Goal: Information Seeking & Learning: Check status

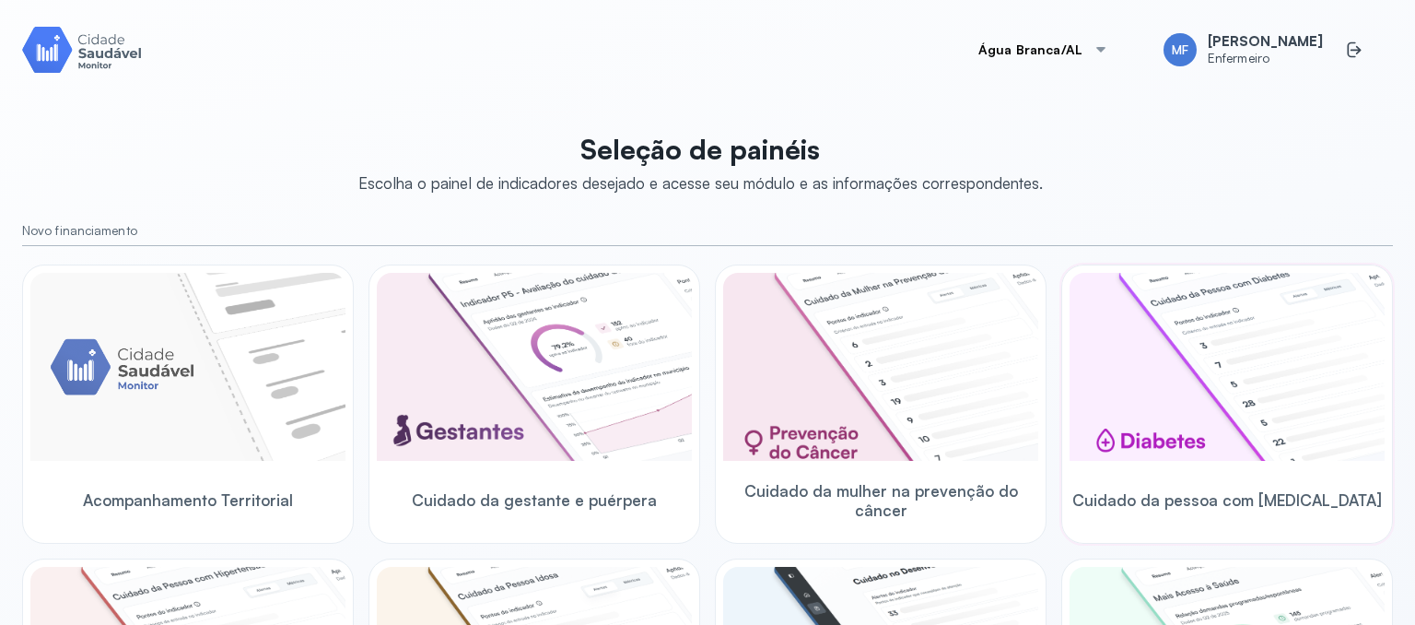
click at [1169, 373] on img at bounding box center [1227, 367] width 315 height 188
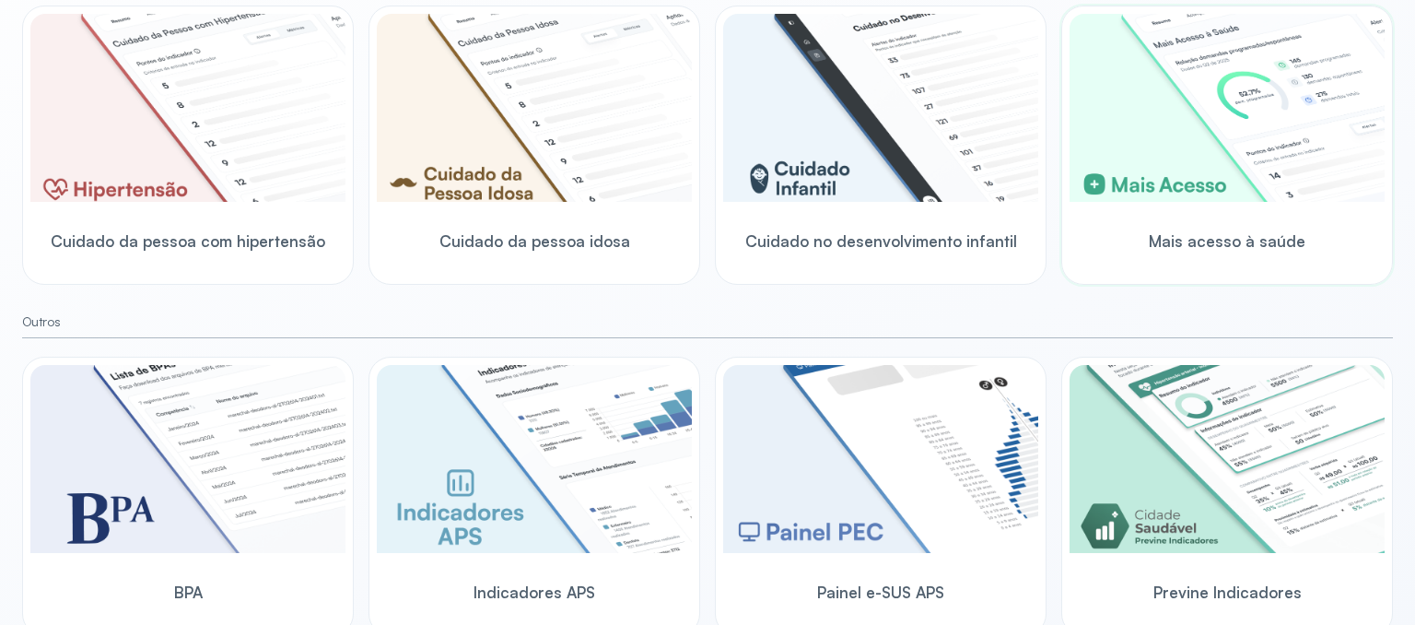
scroll to position [601, 0]
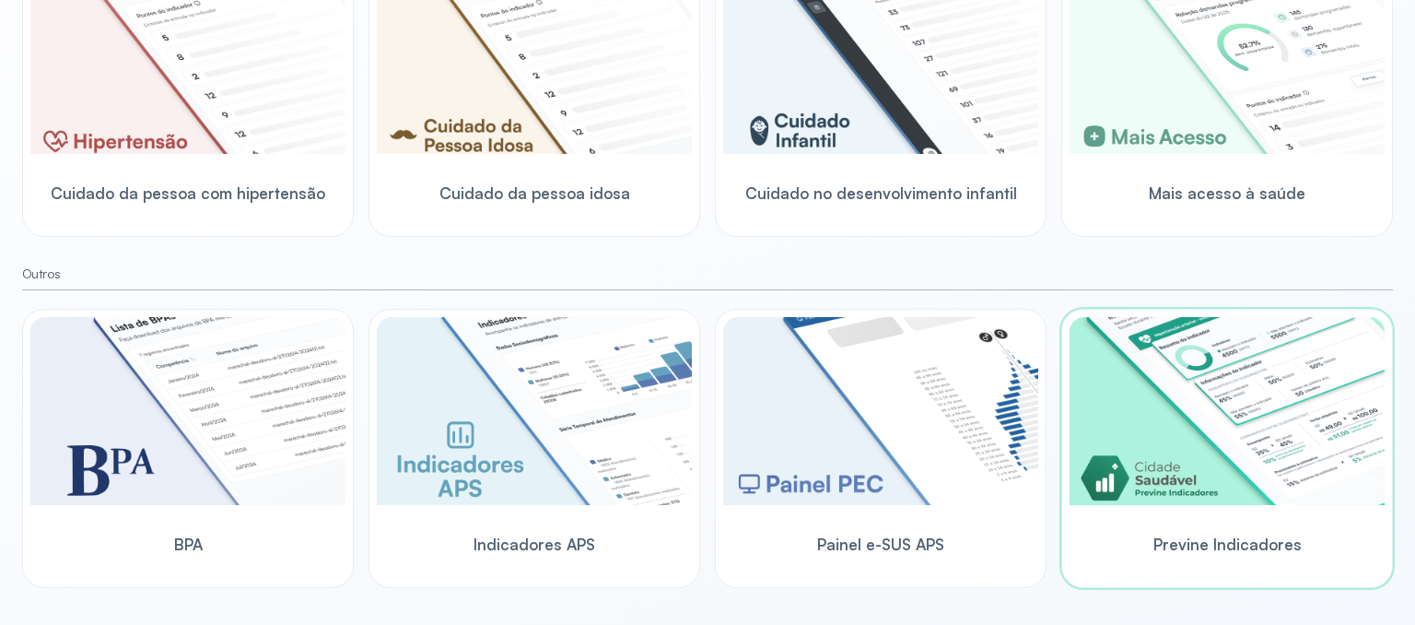
click at [1104, 498] on img at bounding box center [1227, 411] width 315 height 188
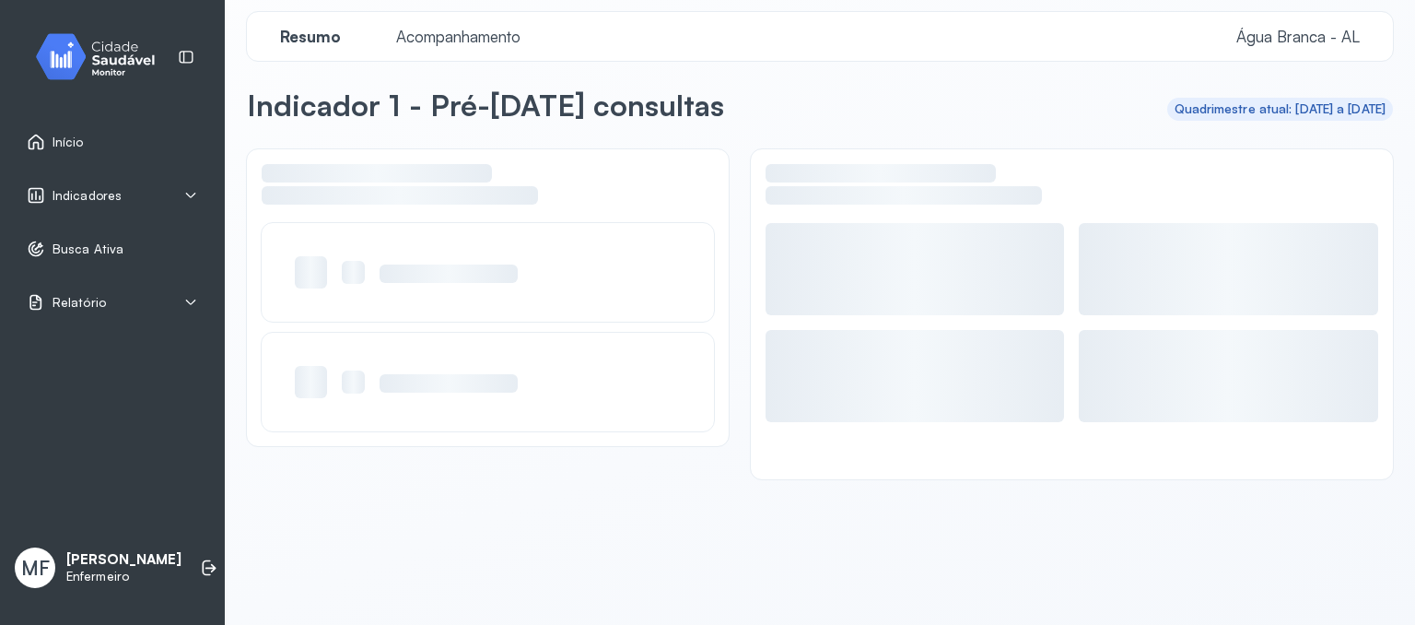
scroll to position [11, 0]
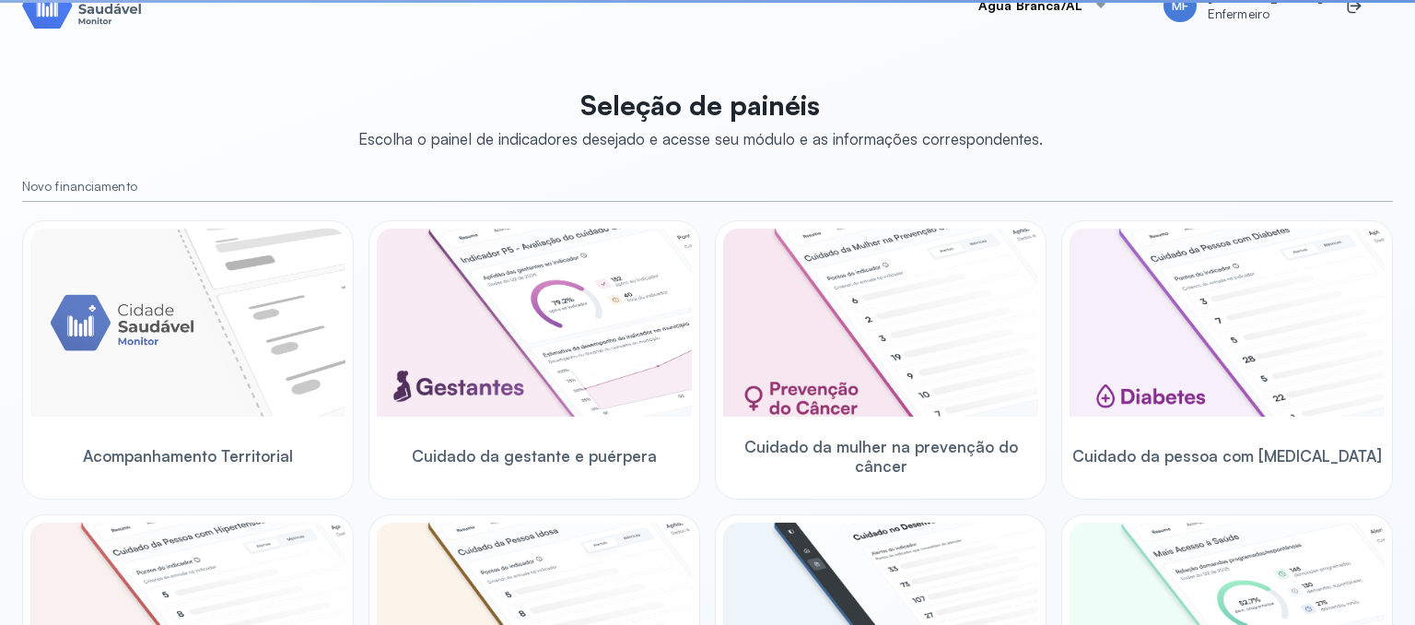
scroll to position [601, 0]
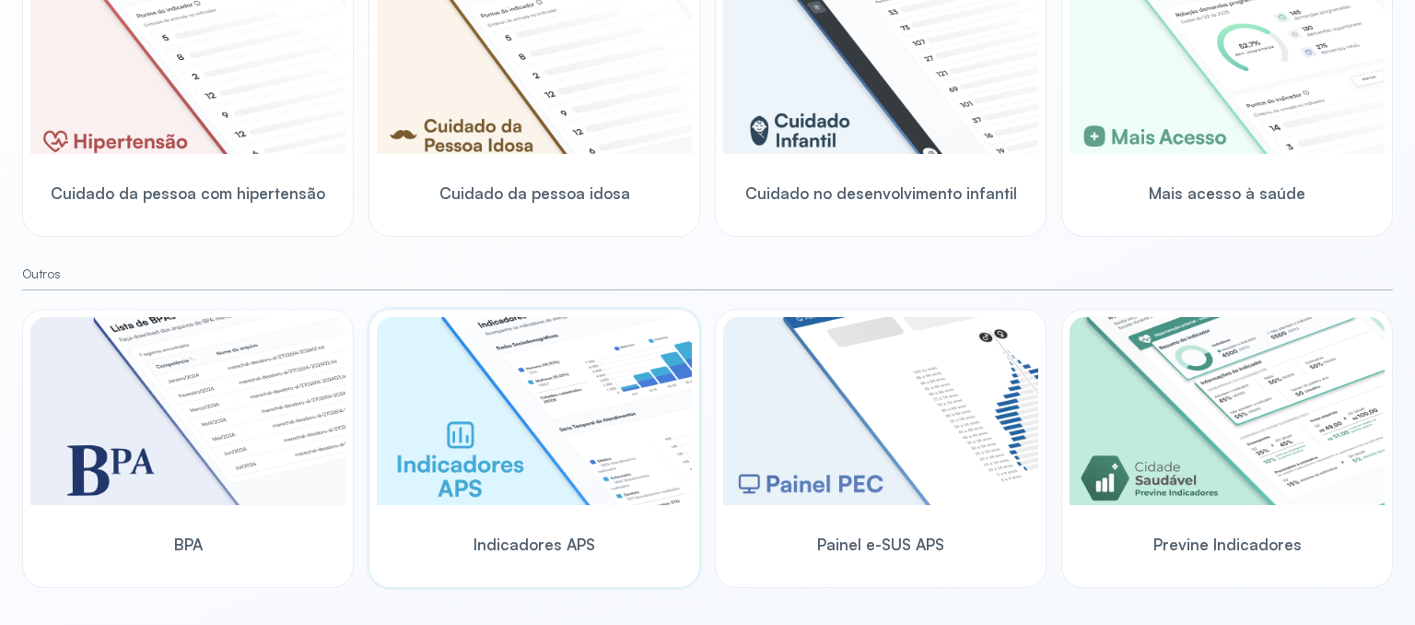
click at [565, 441] on img at bounding box center [534, 411] width 315 height 188
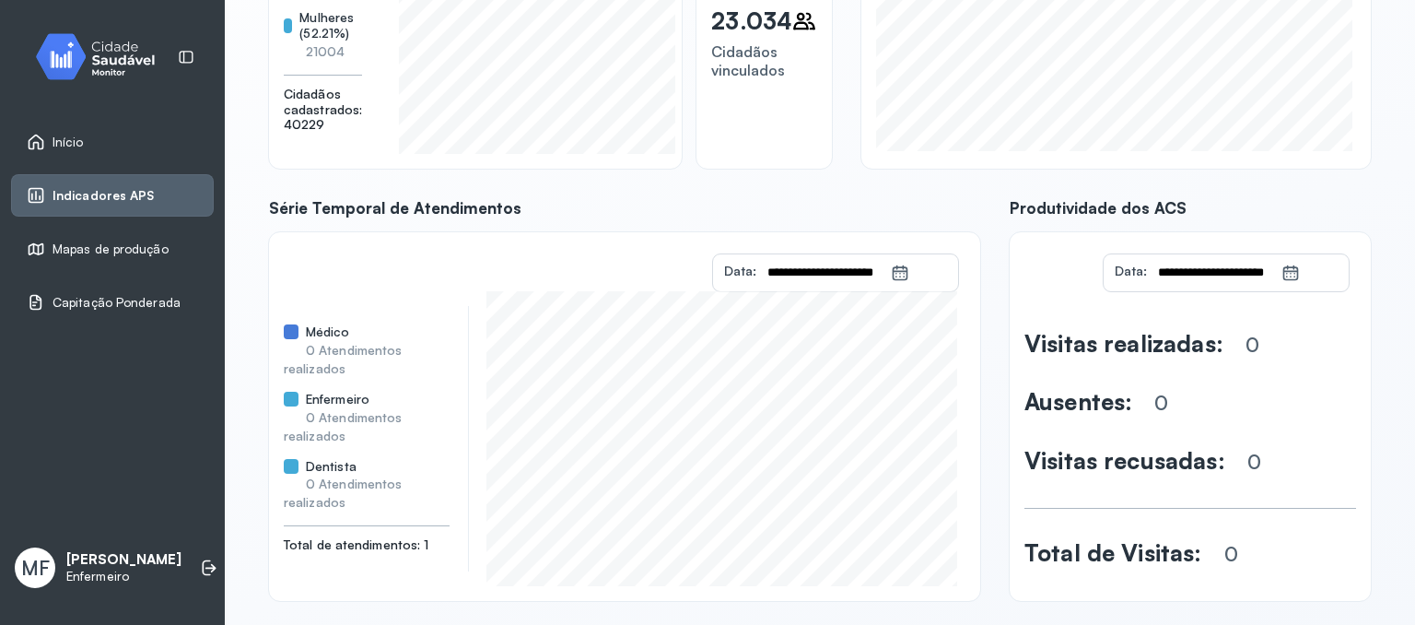
scroll to position [297, 0]
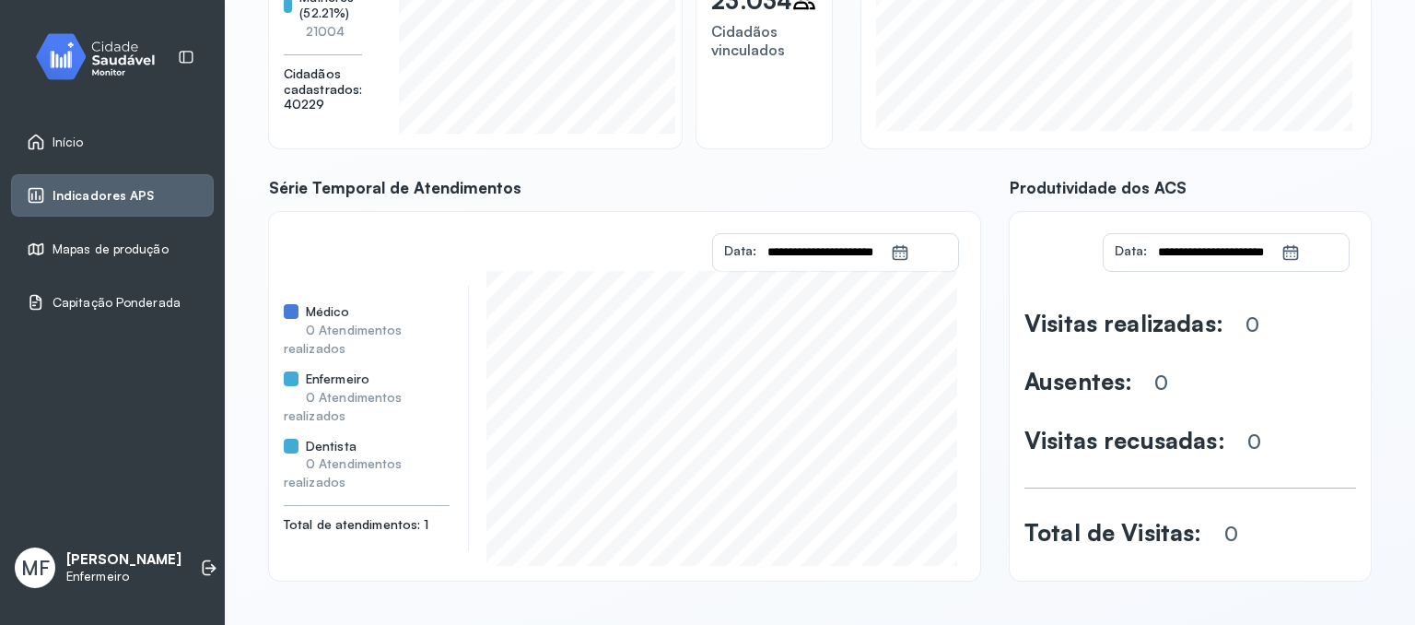
click at [108, 243] on span "Mapas de produção" at bounding box center [111, 249] width 116 height 16
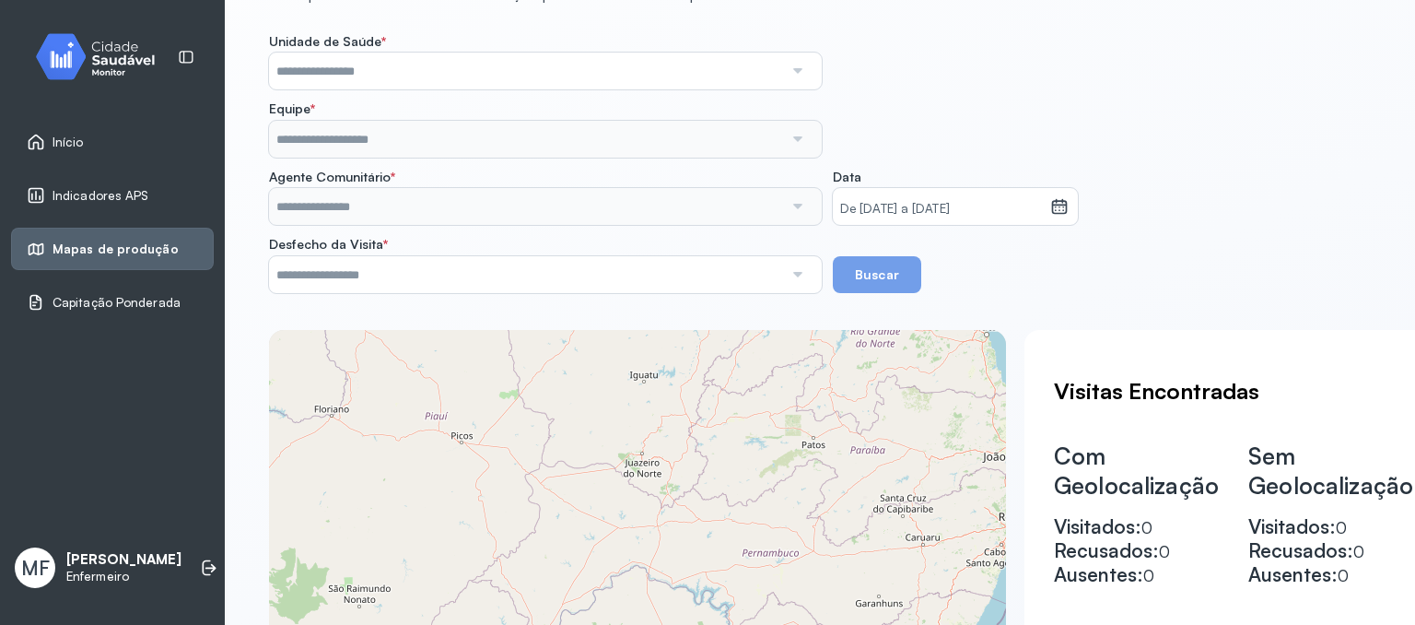
scroll to position [20, 0]
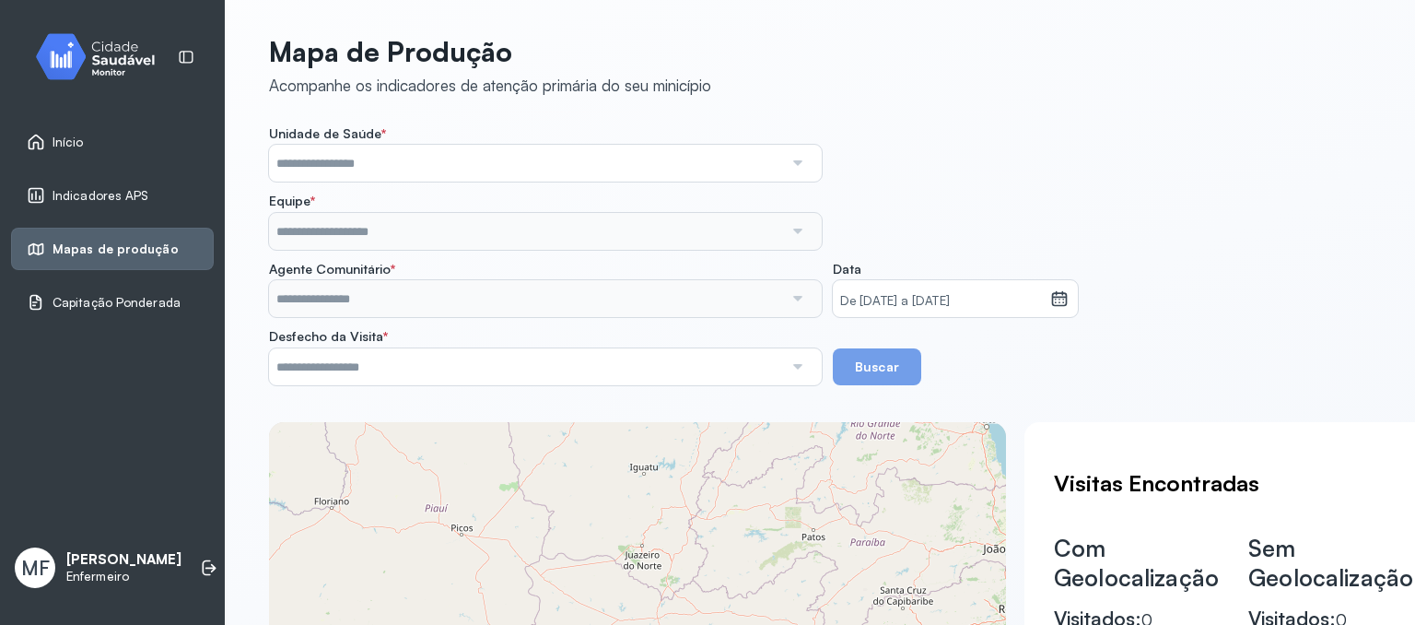
click at [85, 144] on link "Início" at bounding box center [112, 142] width 171 height 18
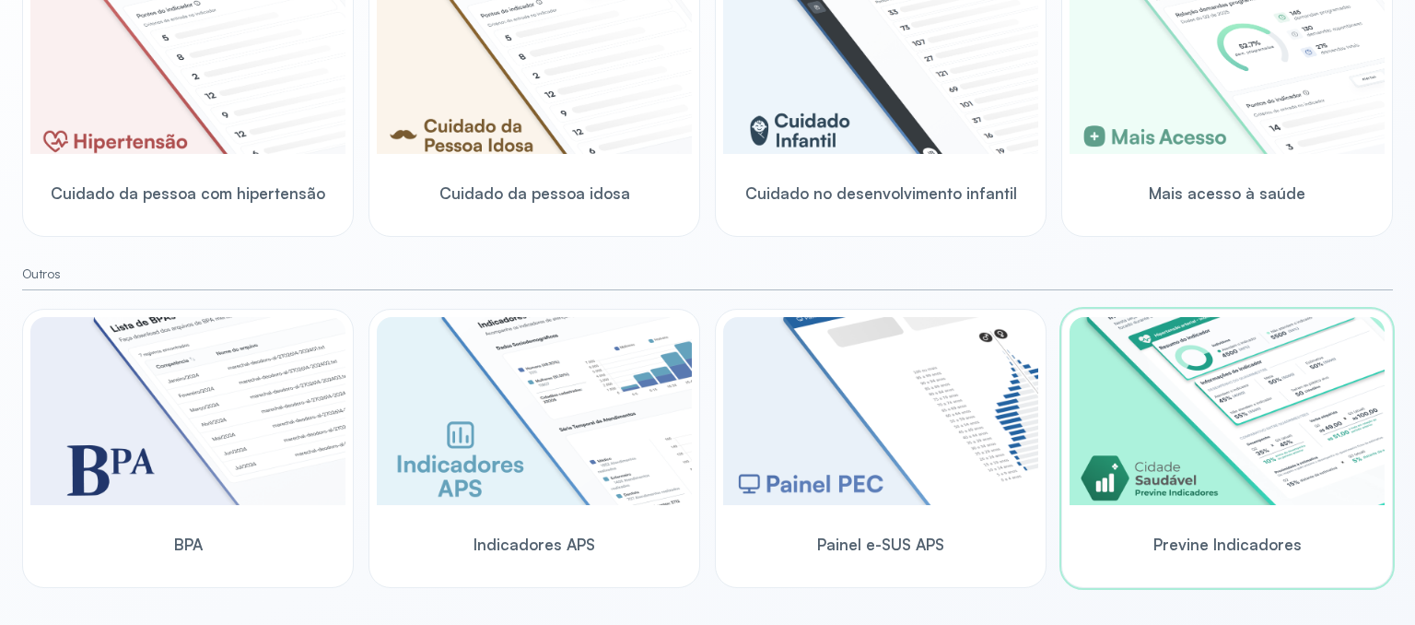
click at [1191, 471] on img at bounding box center [1227, 411] width 315 height 188
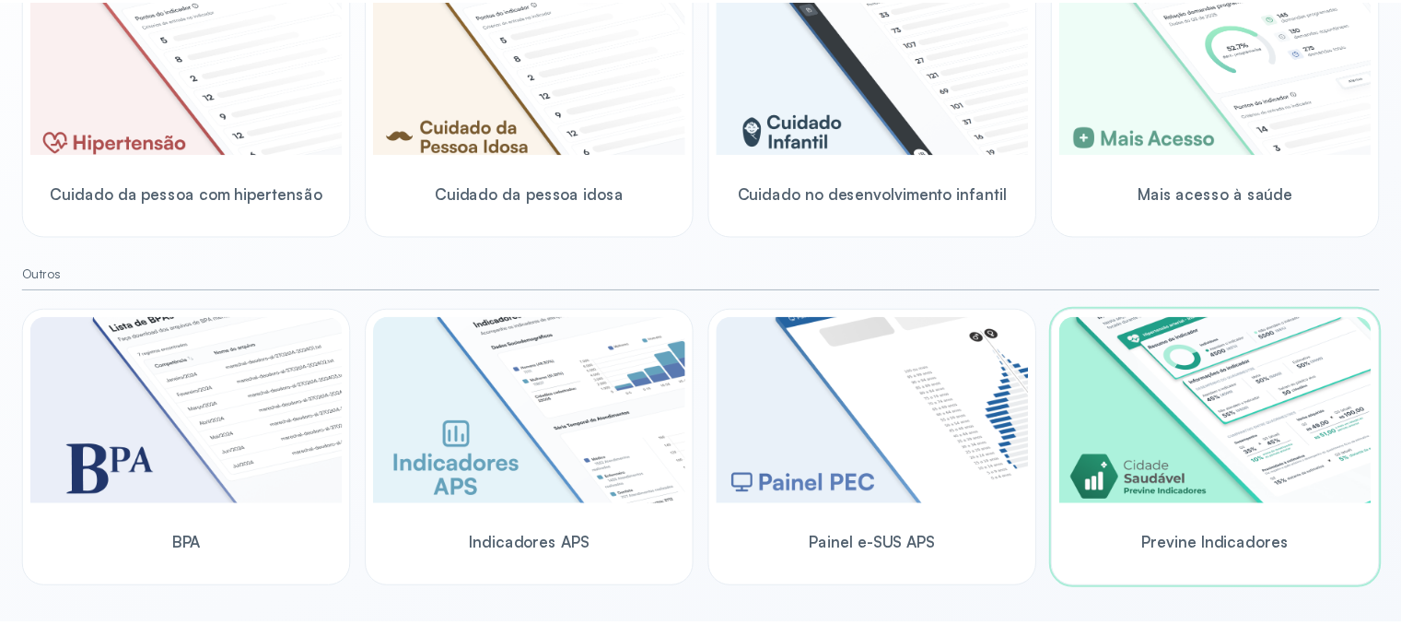
scroll to position [11, 0]
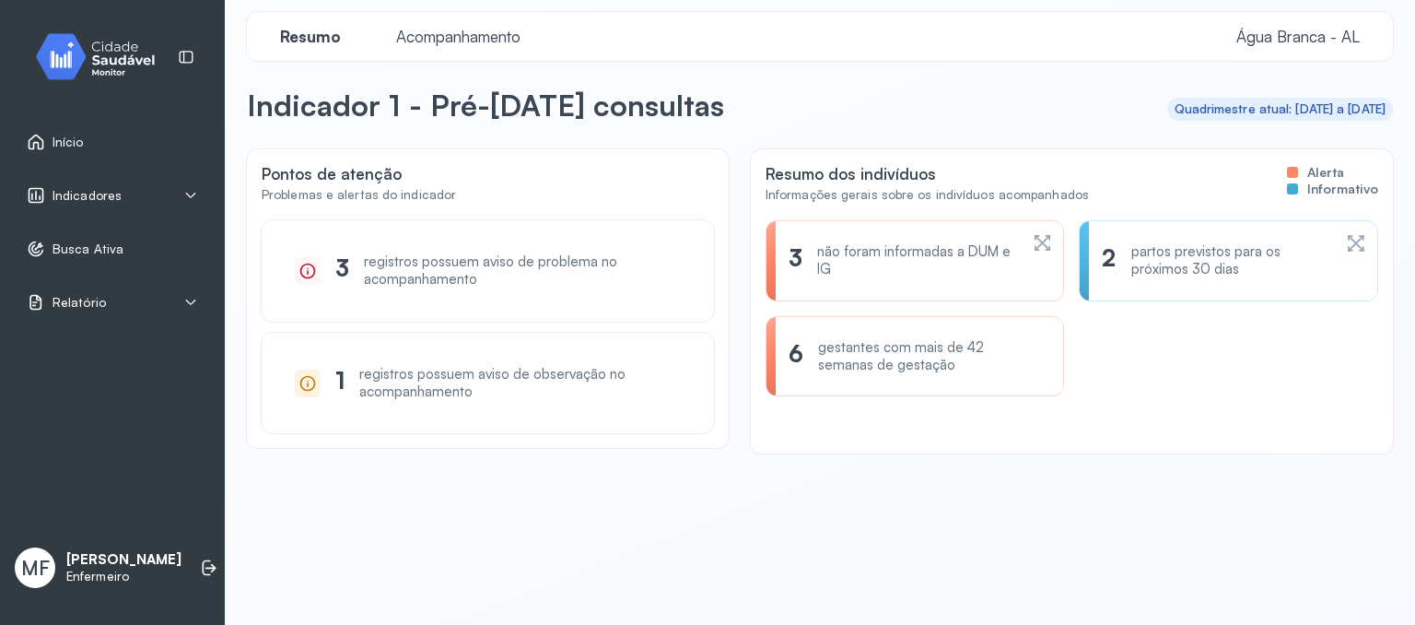
click at [303, 274] on icon at bounding box center [307, 271] width 18 height 18
click at [158, 193] on div "Indicadores" at bounding box center [112, 195] width 171 height 18
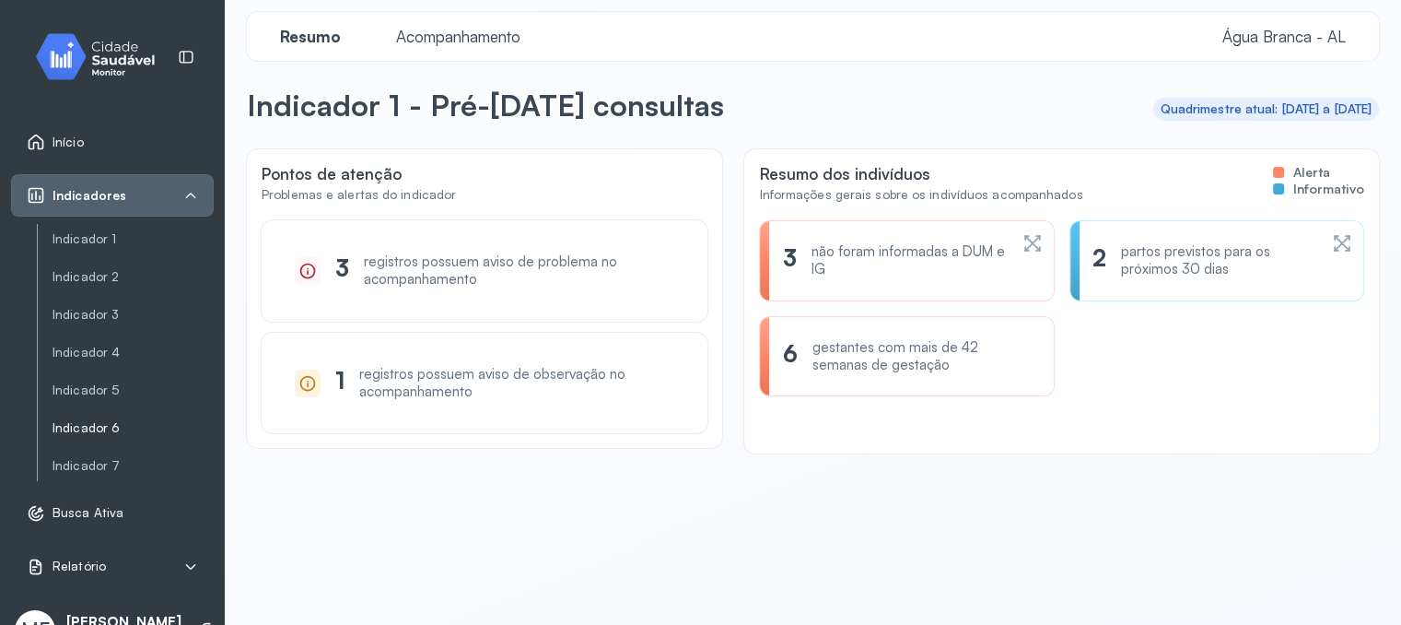
click at [100, 427] on link "Indicador 6" at bounding box center [133, 428] width 161 height 16
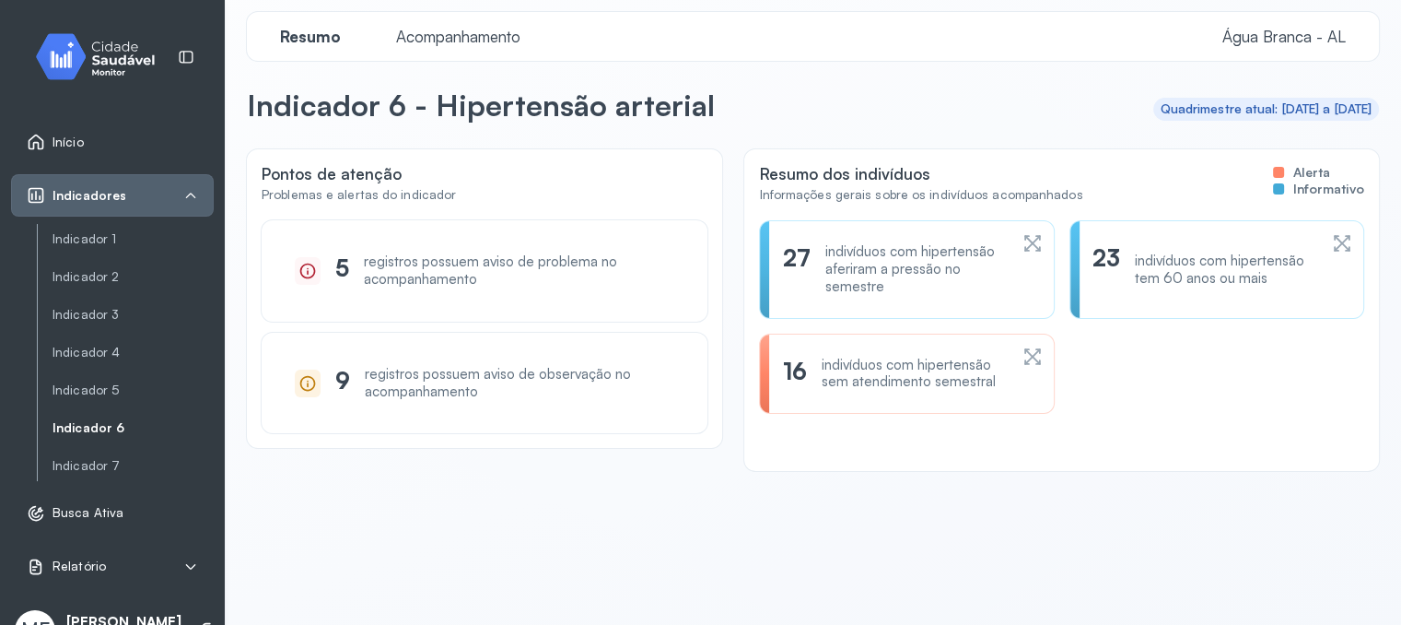
click at [472, 43] on span "Acompanhamento" at bounding box center [458, 36] width 146 height 19
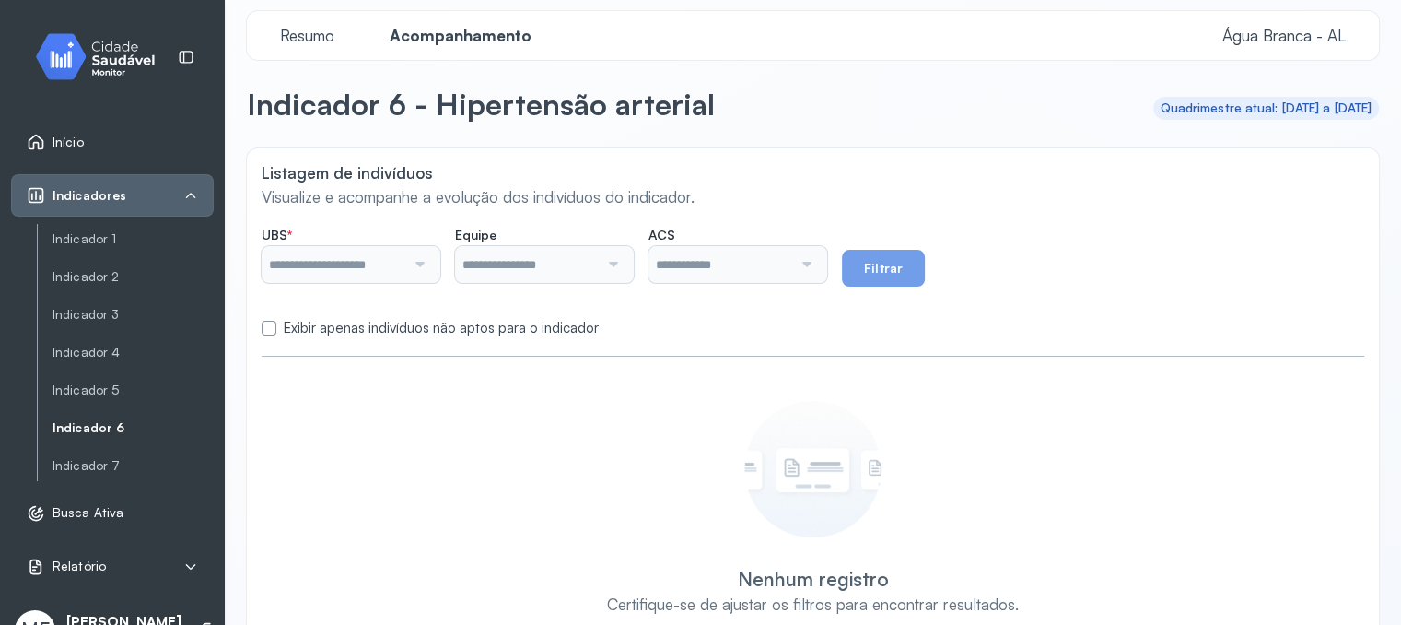
type input "**********"
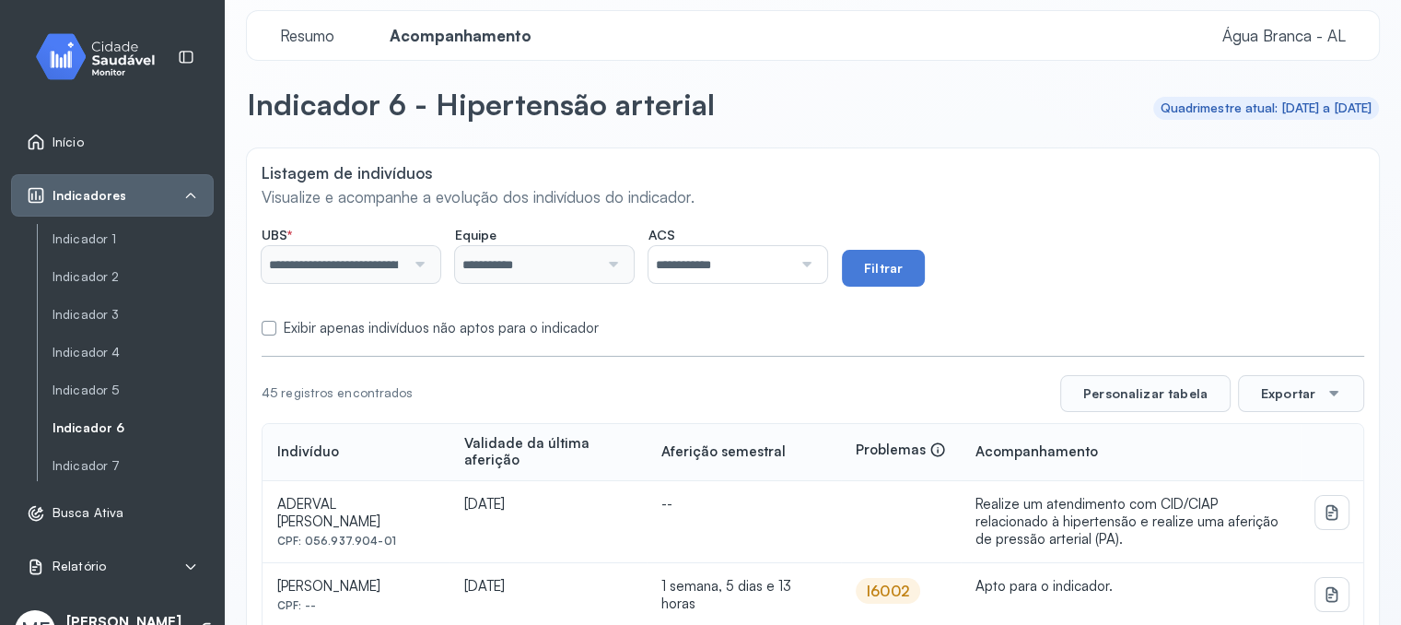
click at [414, 329] on label "Exibir apenas indivíduos não aptos para o indicador" at bounding box center [441, 329] width 315 height 18
click at [906, 265] on button "Filtrar" at bounding box center [883, 268] width 83 height 37
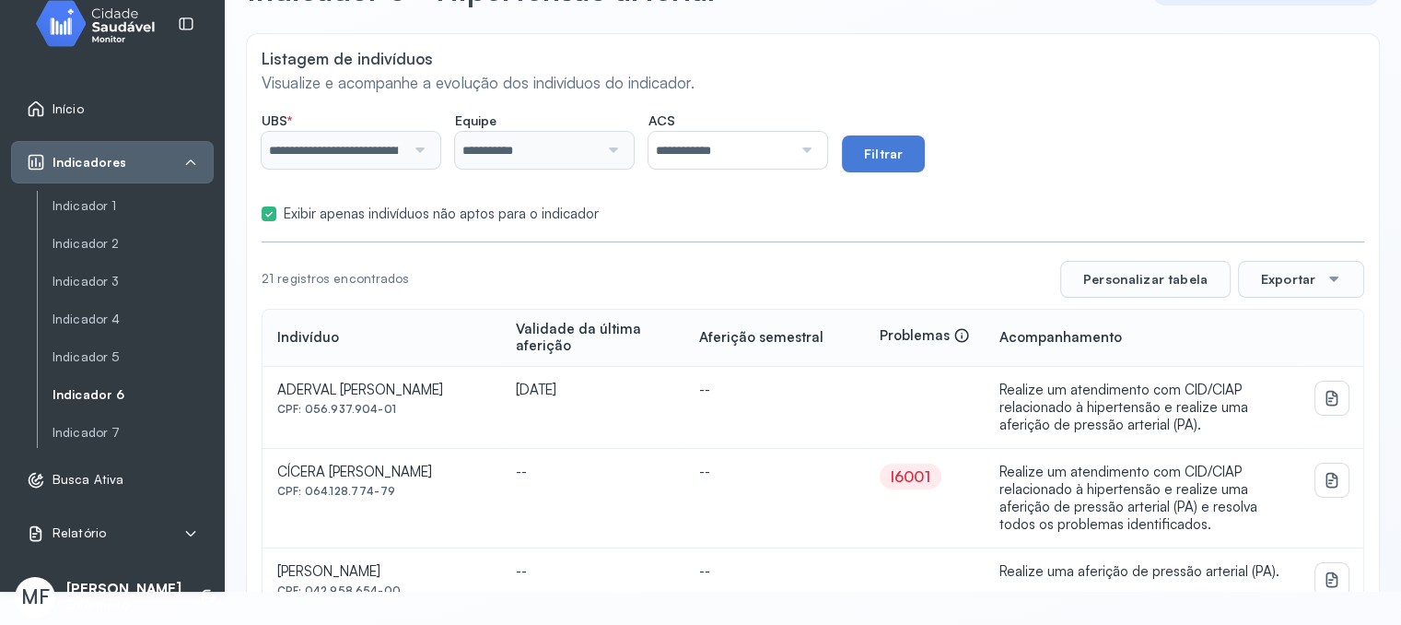
scroll to position [184, 0]
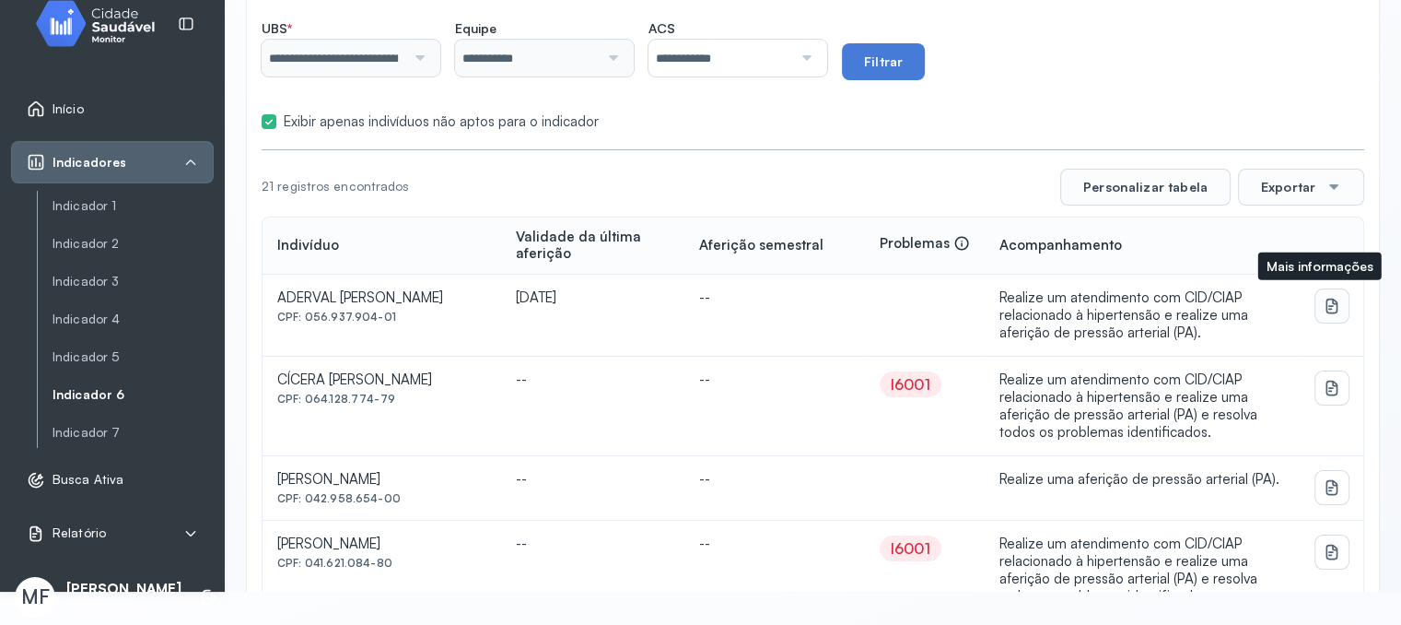
click at [1323, 297] on icon at bounding box center [1332, 306] width 18 height 18
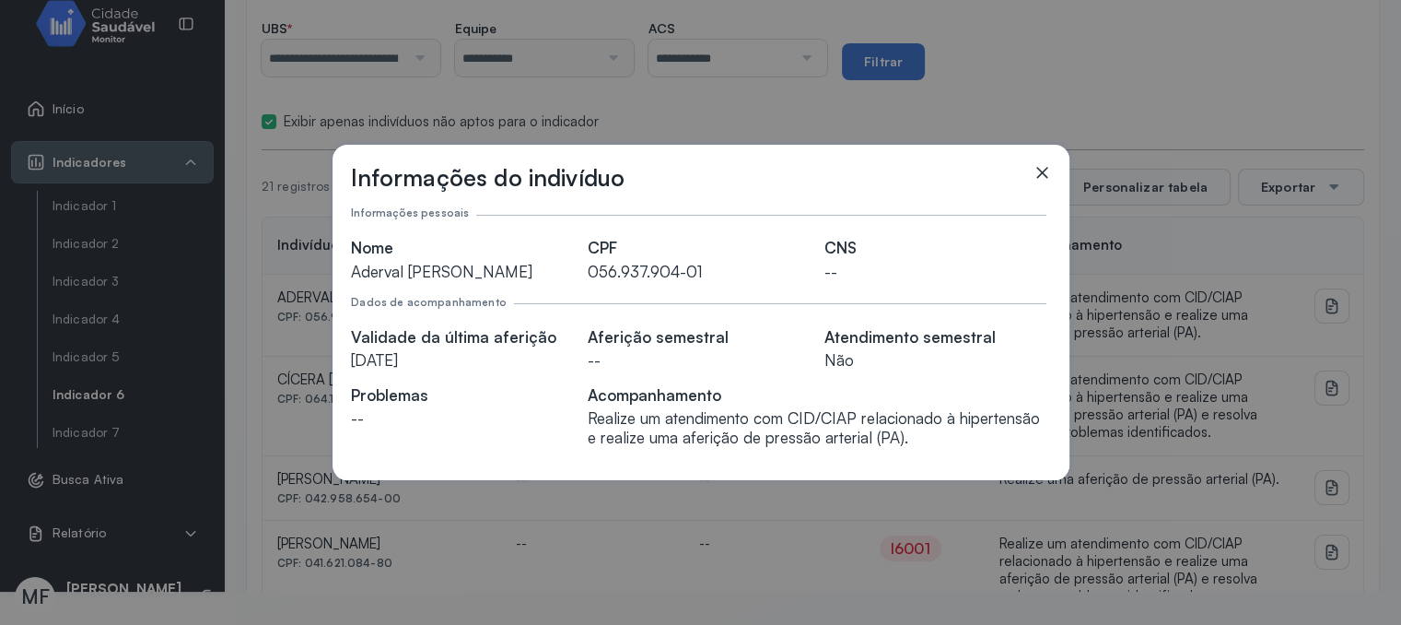
drag, startPoint x: 357, startPoint y: 258, endPoint x: 457, endPoint y: 282, distance: 102.3
click at [450, 281] on div "Aderval [PERSON_NAME]" at bounding box center [462, 271] width 222 height 19
click at [457, 281] on div "Aderval [PERSON_NAME]" at bounding box center [462, 271] width 222 height 19
drag, startPoint x: 351, startPoint y: 254, endPoint x: 442, endPoint y: 288, distance: 97.4
click at [442, 281] on div "Aderval [PERSON_NAME]" at bounding box center [462, 271] width 222 height 19
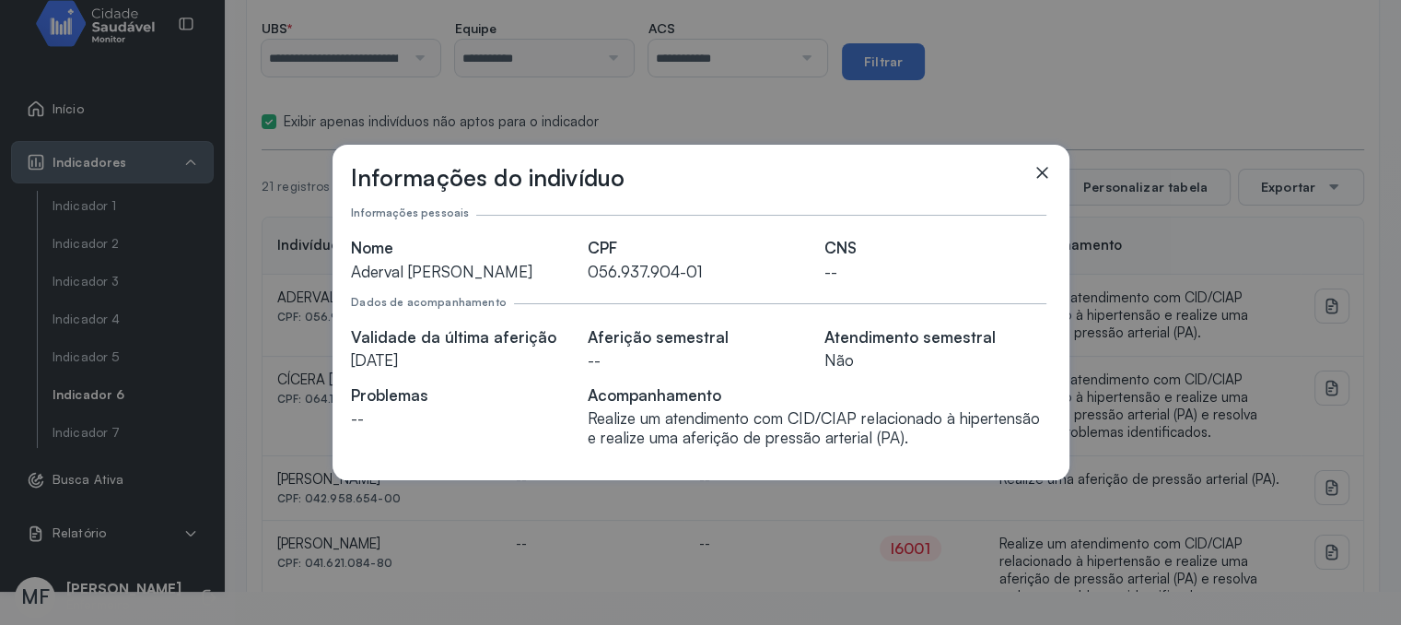
copy div "Aderval [PERSON_NAME]"
click at [1041, 164] on icon at bounding box center [1042, 172] width 18 height 18
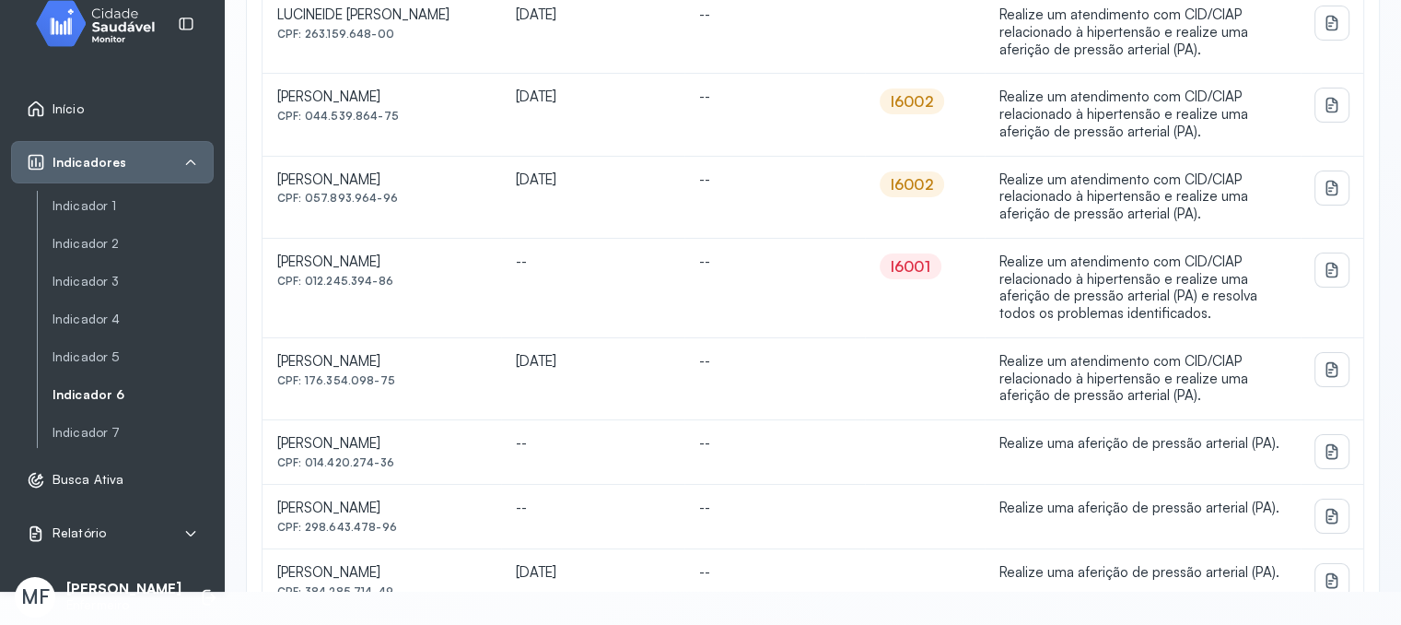
scroll to position [1619, 0]
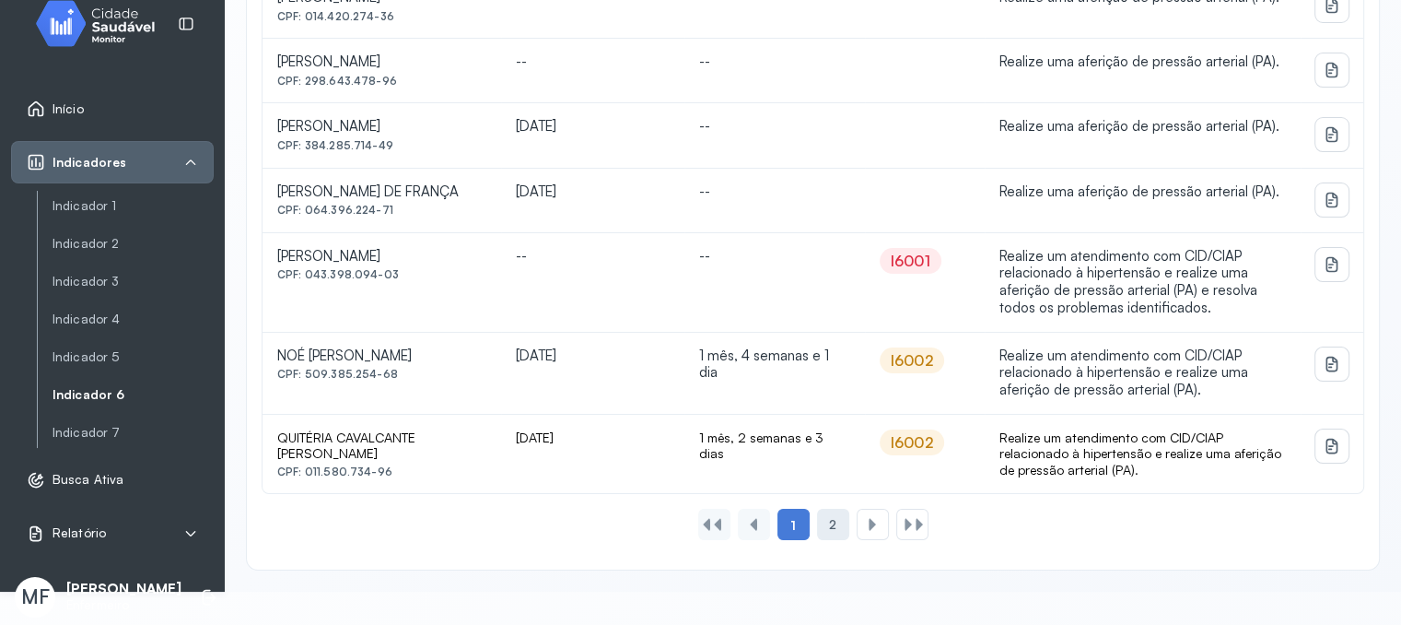
click at [829, 519] on span "2" at bounding box center [832, 525] width 7 height 16
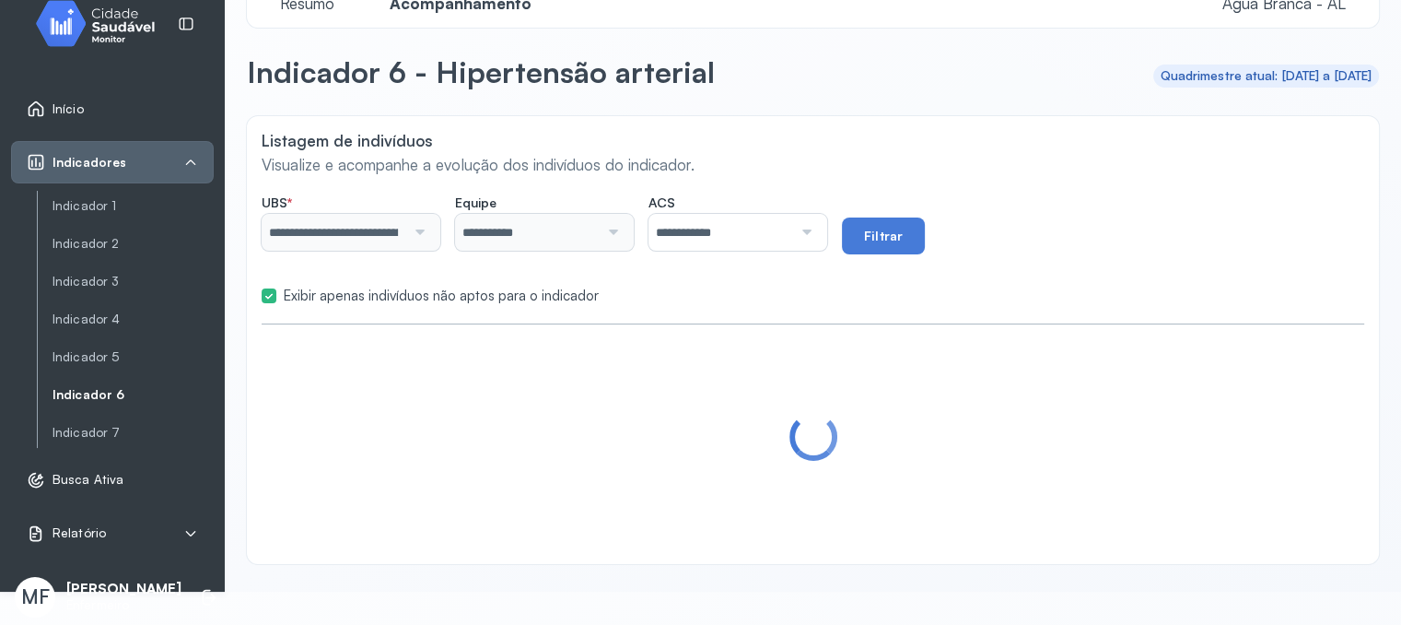
scroll to position [44, 0]
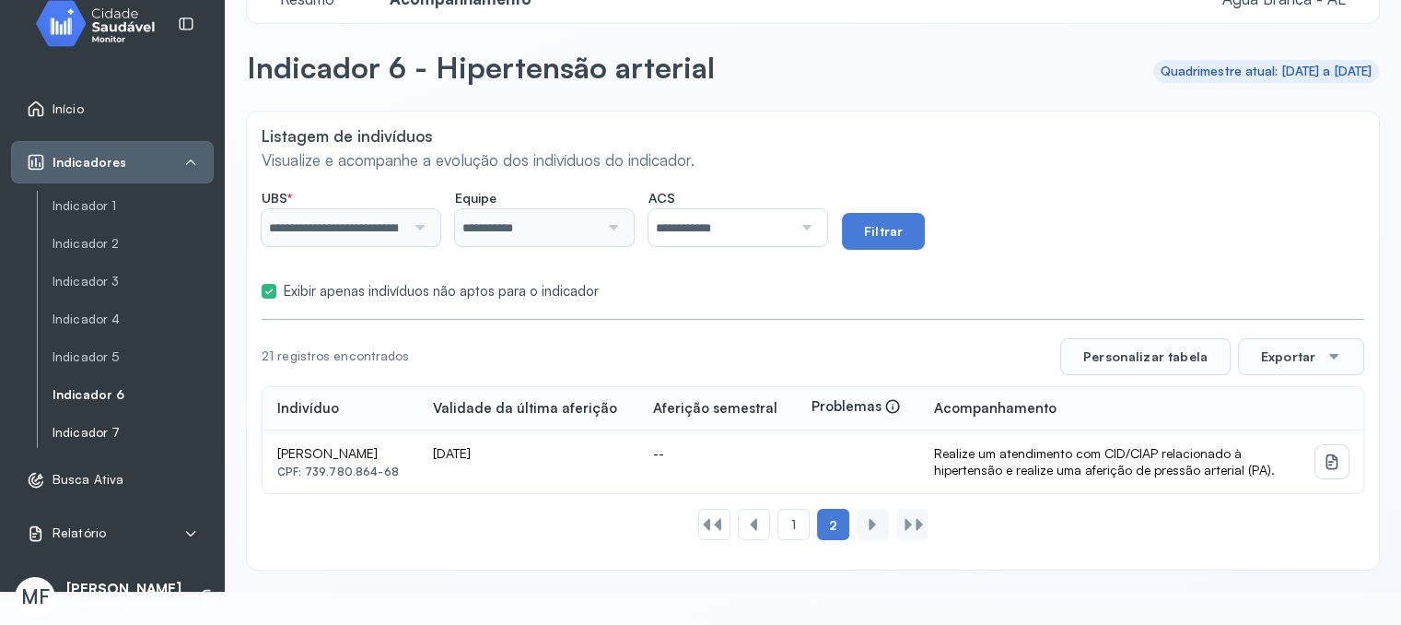
click at [97, 425] on link "Indicador 7" at bounding box center [133, 433] width 161 height 16
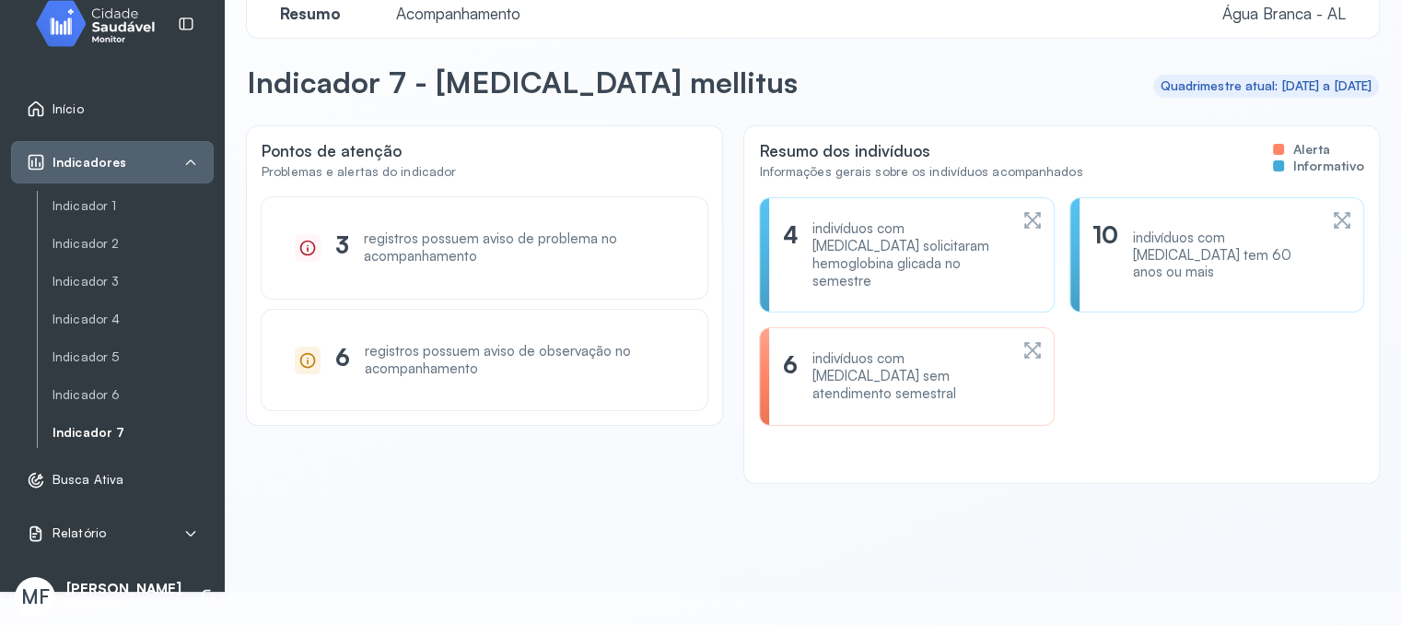
click at [462, 10] on span "Acompanhamento" at bounding box center [458, 13] width 146 height 19
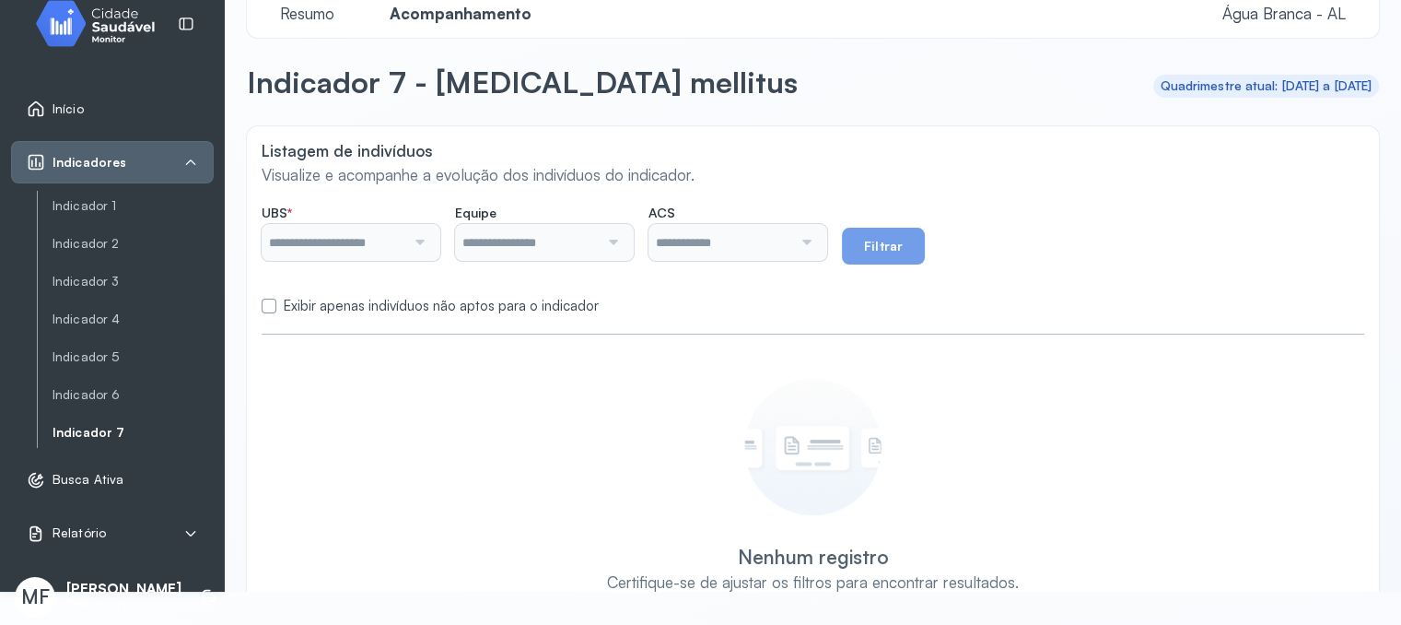
type input "**********"
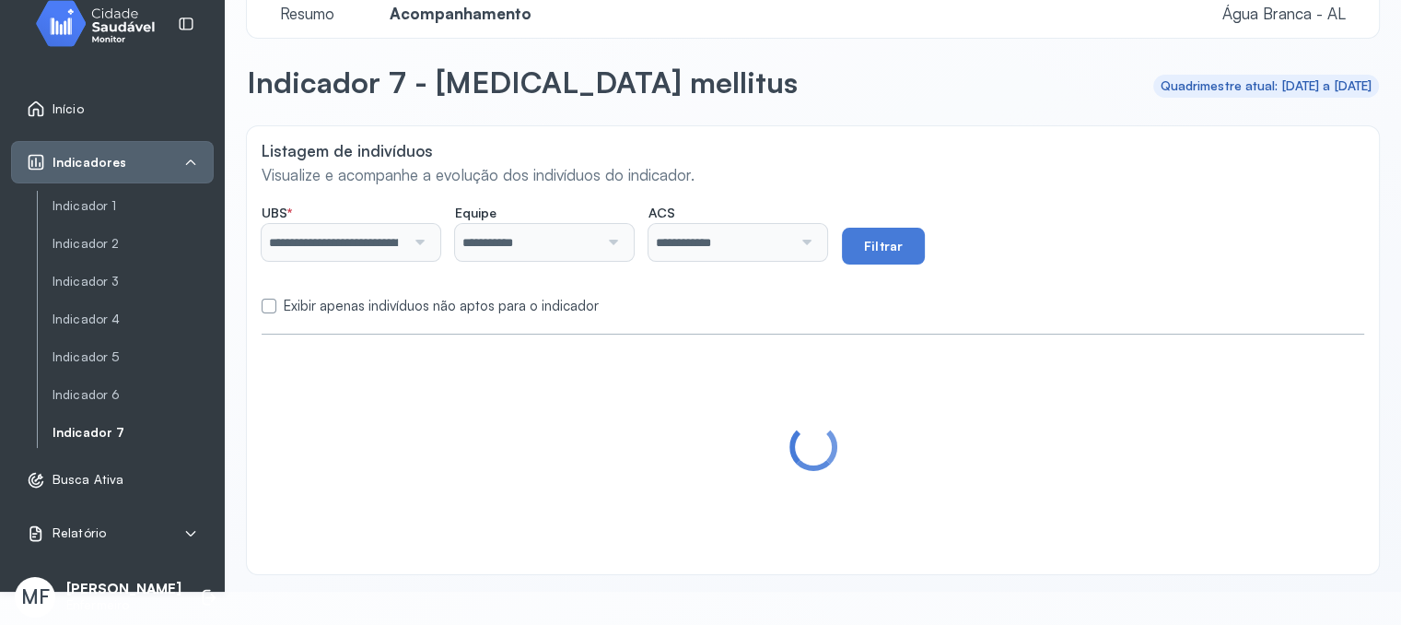
click at [512, 308] on div "**********" at bounding box center [813, 349] width 1132 height 447
drag, startPoint x: 515, startPoint y: 299, endPoint x: 674, endPoint y: 268, distance: 162.4
click at [516, 299] on label "Exibir apenas indivíduos não aptos para o indicador" at bounding box center [441, 307] width 315 height 18
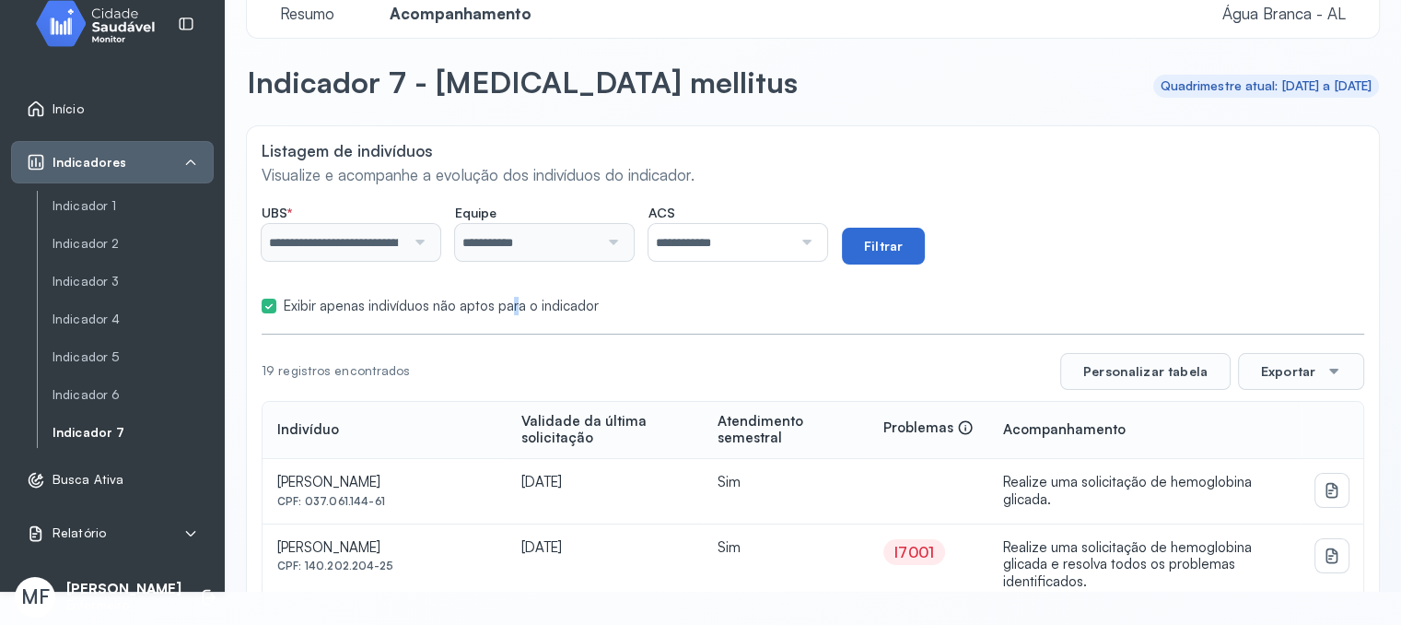
click at [911, 234] on button "Filtrar" at bounding box center [883, 246] width 83 height 37
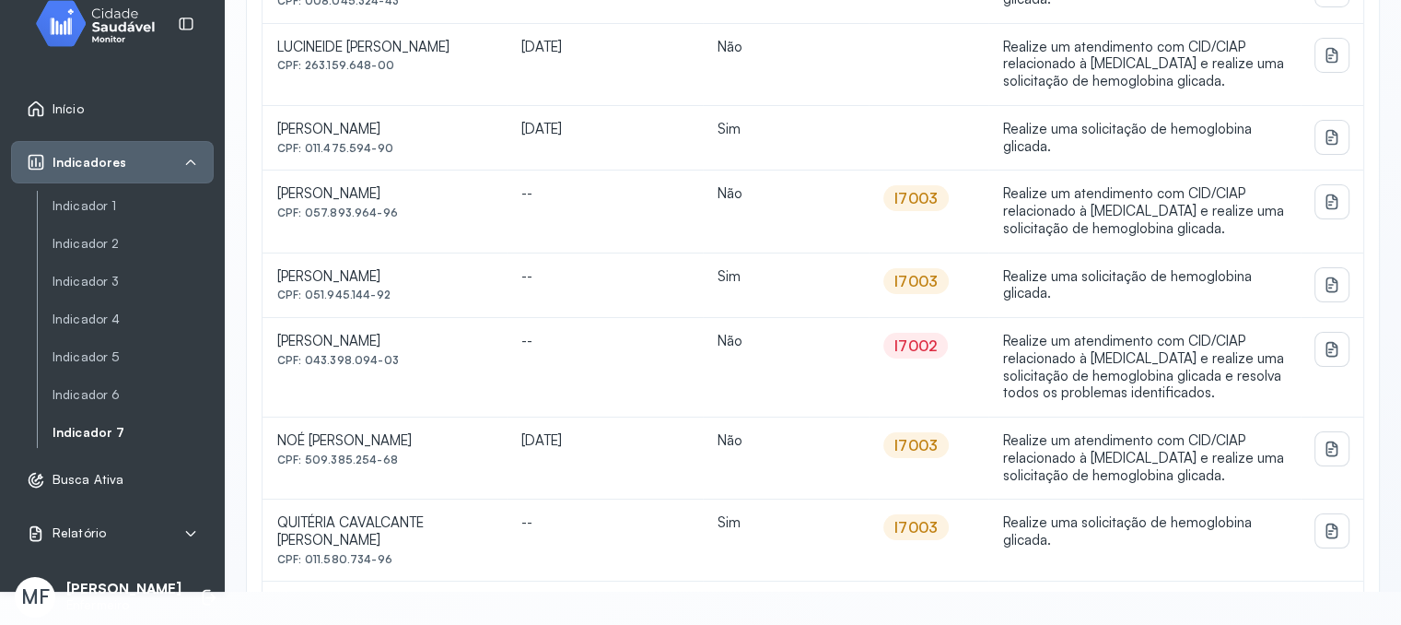
scroll to position [1044, 0]
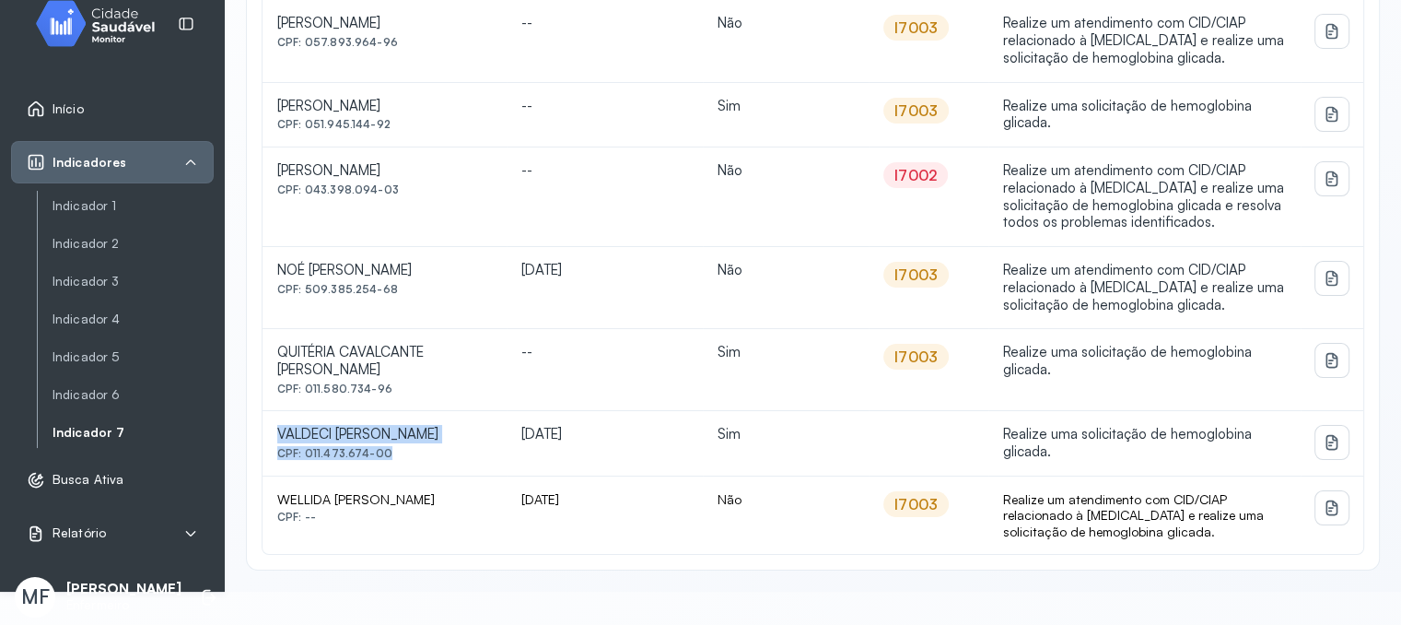
drag, startPoint x: 275, startPoint y: 406, endPoint x: 377, endPoint y: 441, distance: 107.2
click at [377, 441] on td "[PERSON_NAME] CPF: 011.473.674-00" at bounding box center [385, 443] width 244 height 65
click at [405, 447] on div "CPF: 011.473.674-00" at bounding box center [384, 453] width 215 height 13
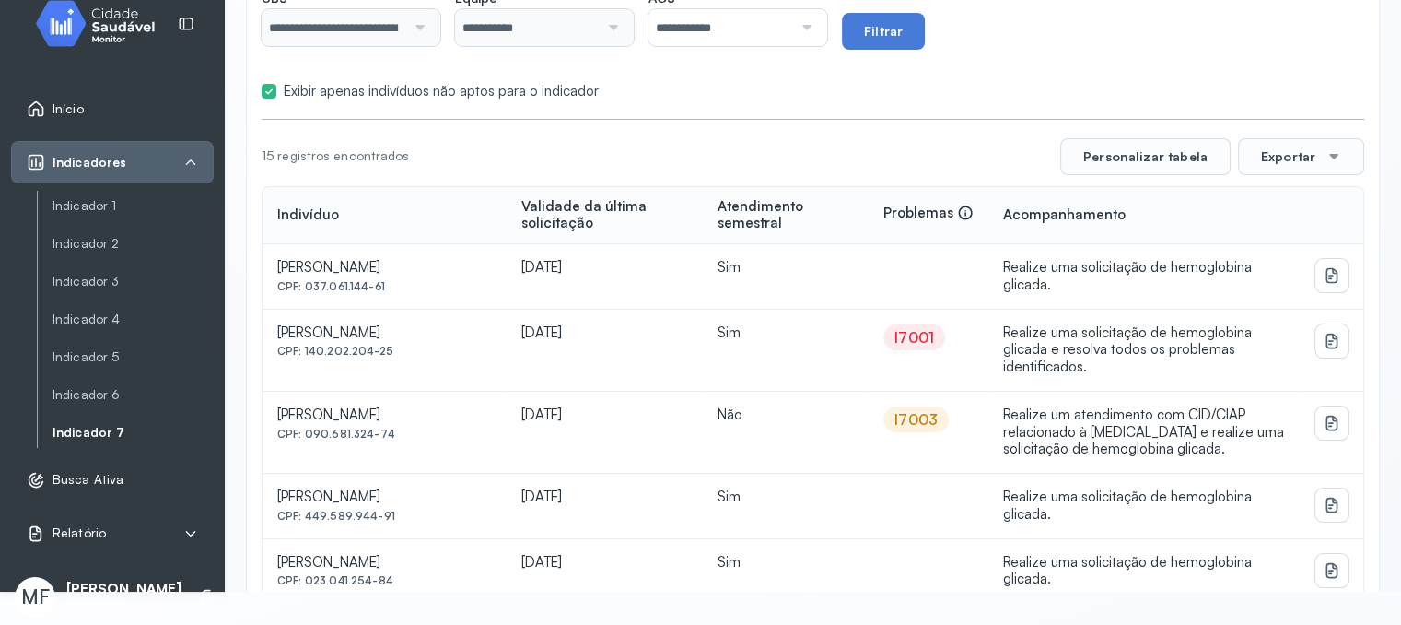
scroll to position [0, 0]
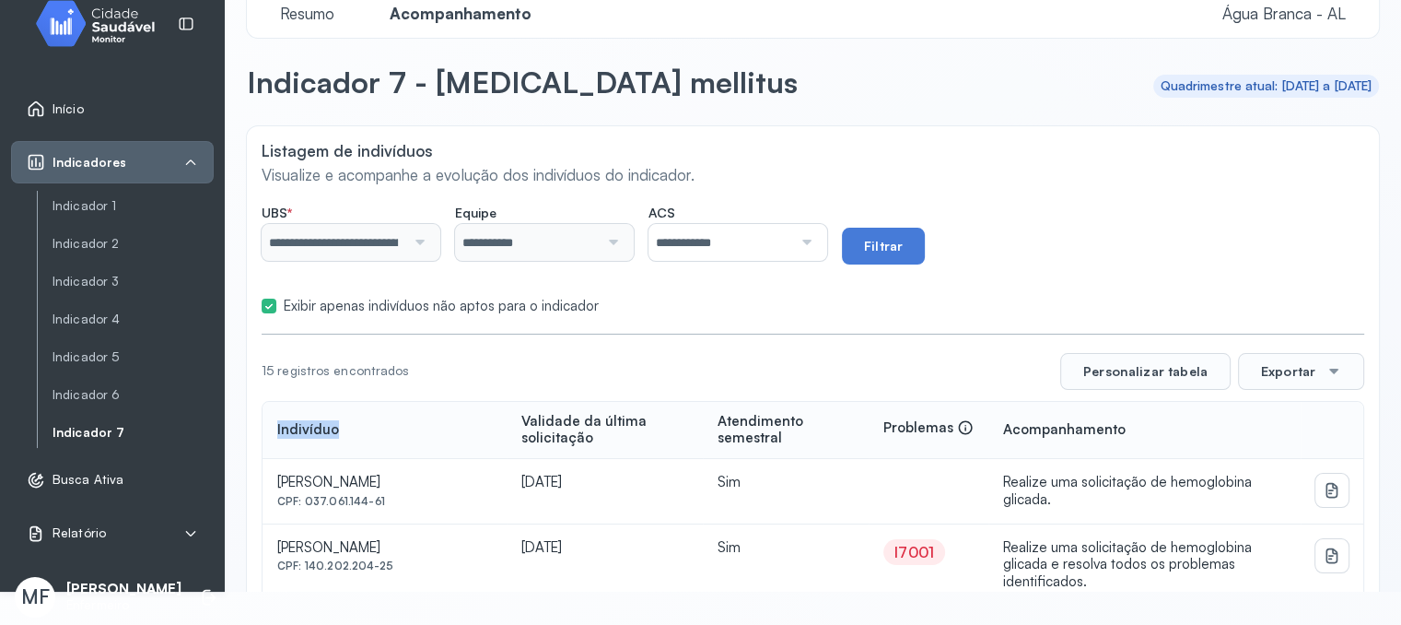
drag, startPoint x: 273, startPoint y: 434, endPoint x: 350, endPoint y: 448, distance: 78.6
click at [350, 448] on th "Indivíduo" at bounding box center [385, 431] width 244 height 58
click at [373, 459] on td "[PERSON_NAME] NOGUEIRA CPF: 037.061.144-61" at bounding box center [385, 491] width 244 height 65
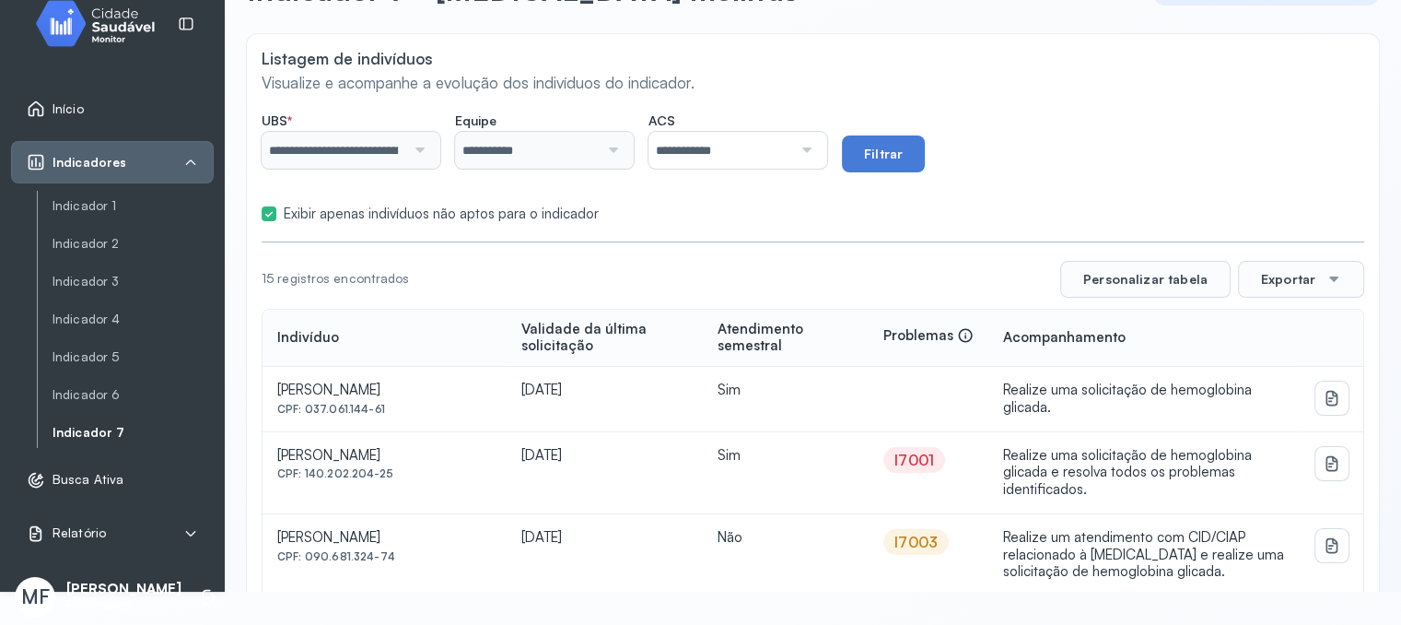
drag, startPoint x: 275, startPoint y: 380, endPoint x: 485, endPoint y: 406, distance: 212.6
click at [485, 406] on td "[PERSON_NAME] NOGUEIRA CPF: 037.061.144-61" at bounding box center [385, 399] width 244 height 65
click at [369, 392] on div "[PERSON_NAME] NOGUEIRA CPF: 037.061.144-61" at bounding box center [384, 398] width 215 height 34
drag, startPoint x: 274, startPoint y: 382, endPoint x: 503, endPoint y: 383, distance: 229.4
click at [503, 383] on td "[PERSON_NAME] NOGUEIRA CPF: 037.061.144-61" at bounding box center [385, 399] width 244 height 65
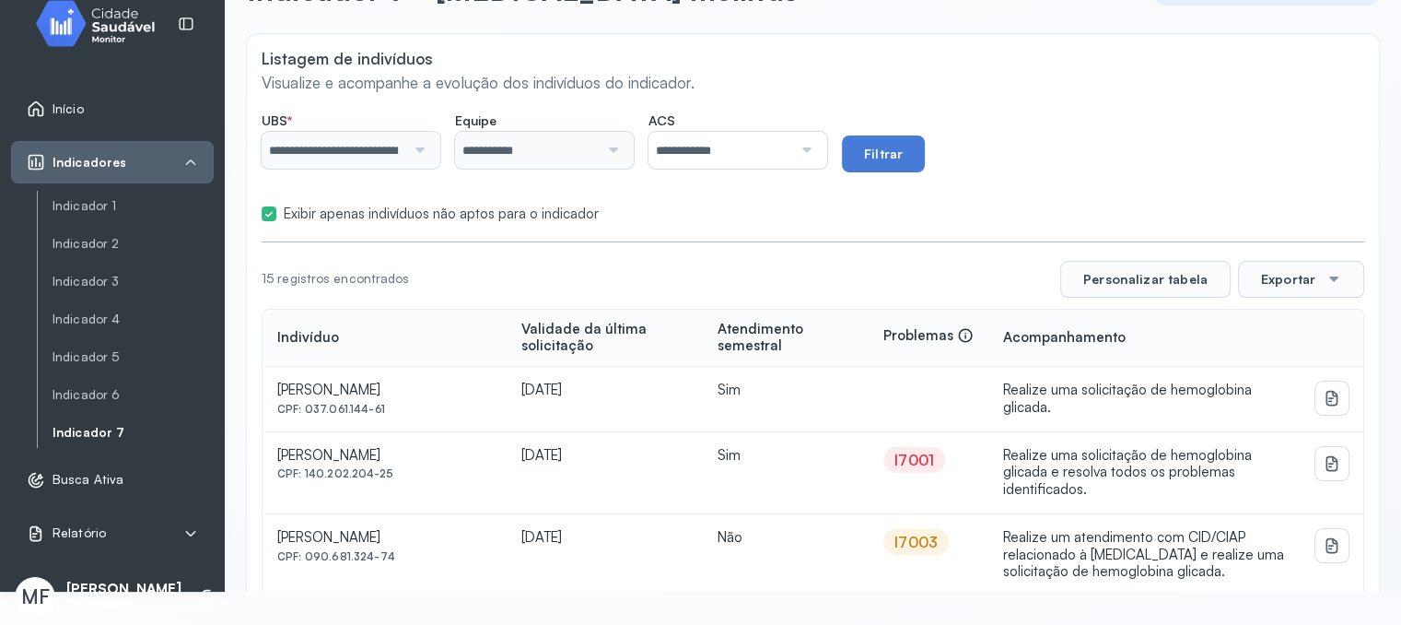
click at [420, 403] on div "CPF: 037.061.144-61" at bounding box center [384, 409] width 215 height 13
drag, startPoint x: 301, startPoint y: 401, endPoint x: 382, endPoint y: 403, distance: 81.1
click at [382, 403] on div "CPF: 037.061.144-61" at bounding box center [384, 409] width 215 height 13
copy div "037.061.144-61"
click at [577, 471] on td "[DATE]" at bounding box center [605, 473] width 197 height 82
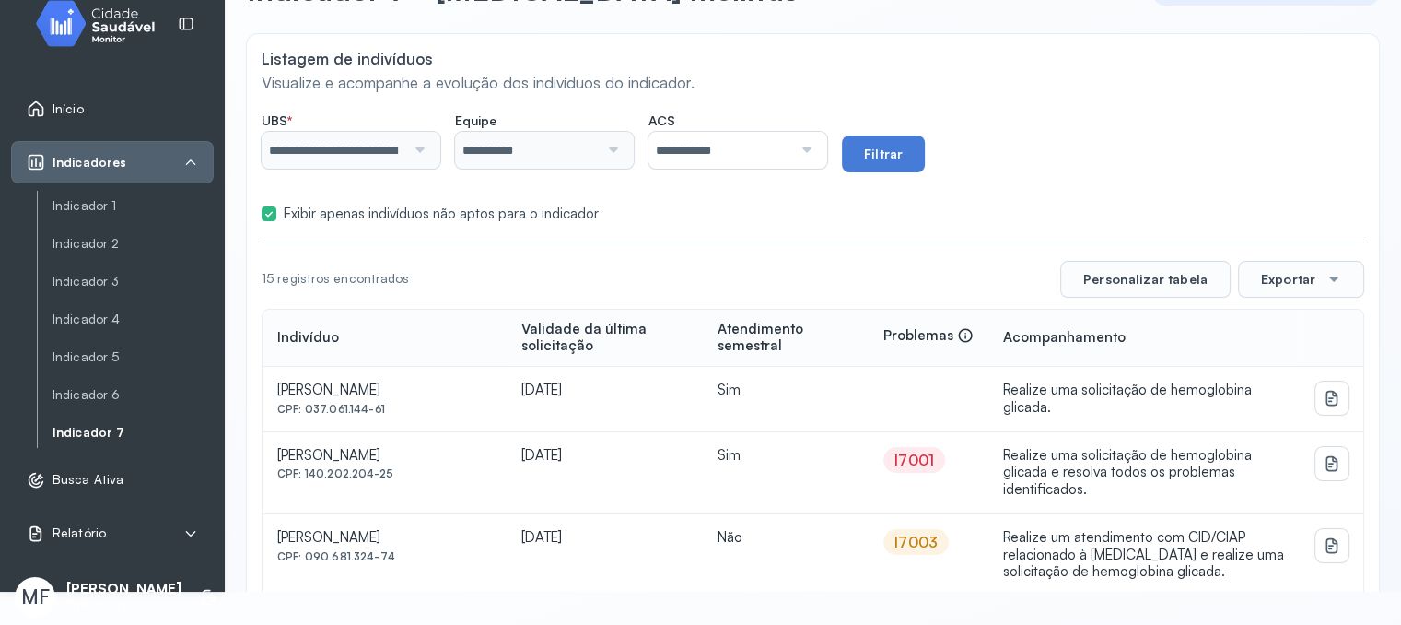
scroll to position [184, 0]
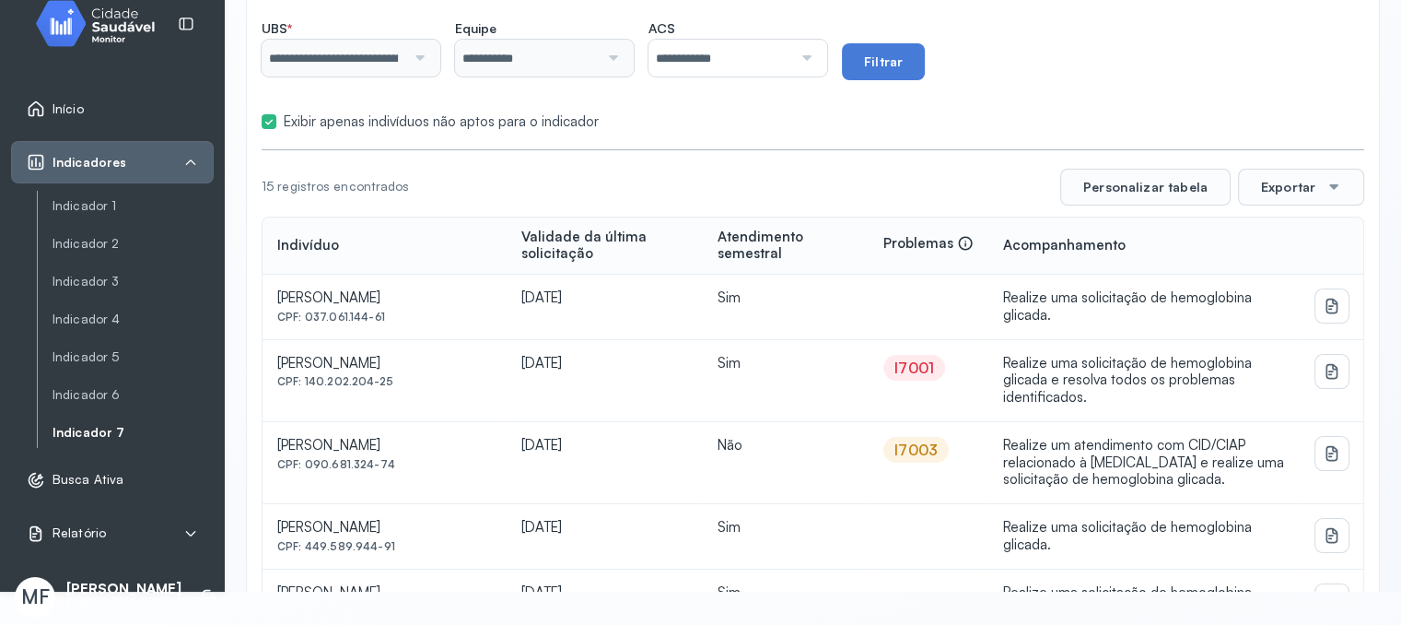
drag, startPoint x: 304, startPoint y: 373, endPoint x: 388, endPoint y: 373, distance: 83.8
click at [388, 375] on div "CPF: 140.202.204-25" at bounding box center [384, 381] width 215 height 13
copy div "140.202.204-25"
click at [1326, 363] on icon at bounding box center [1332, 371] width 12 height 16
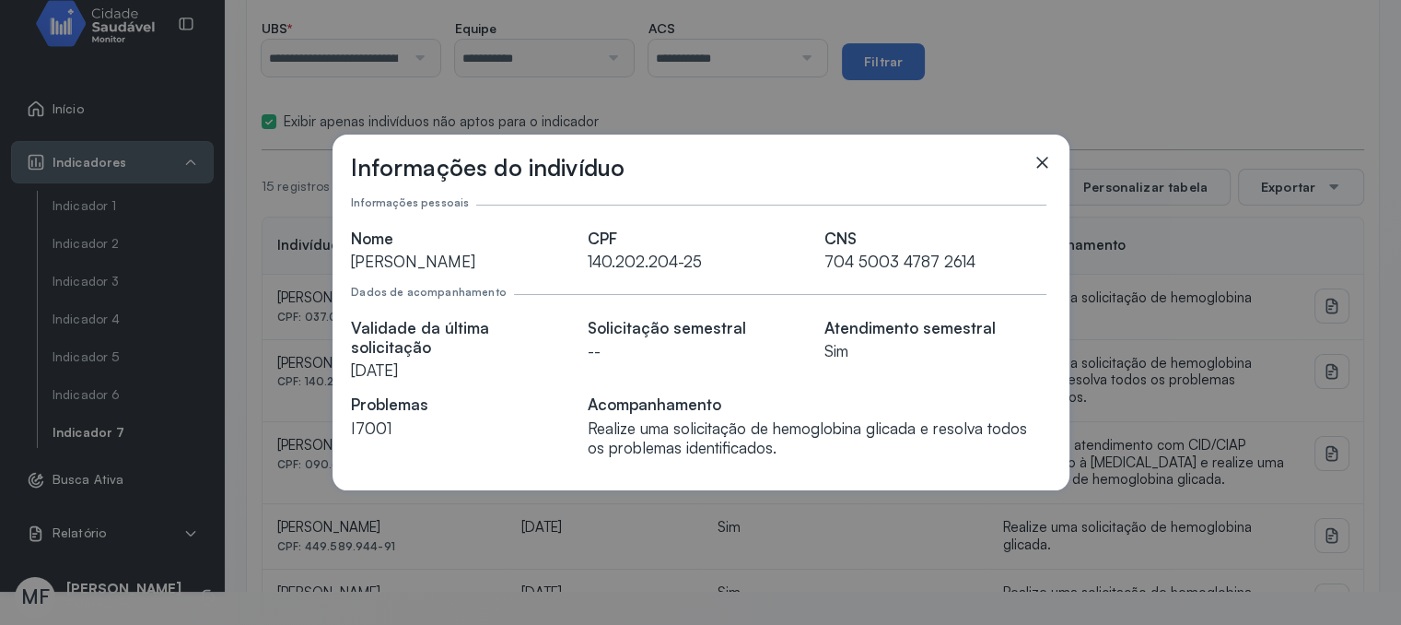
click at [1046, 171] on icon at bounding box center [1042, 162] width 18 height 18
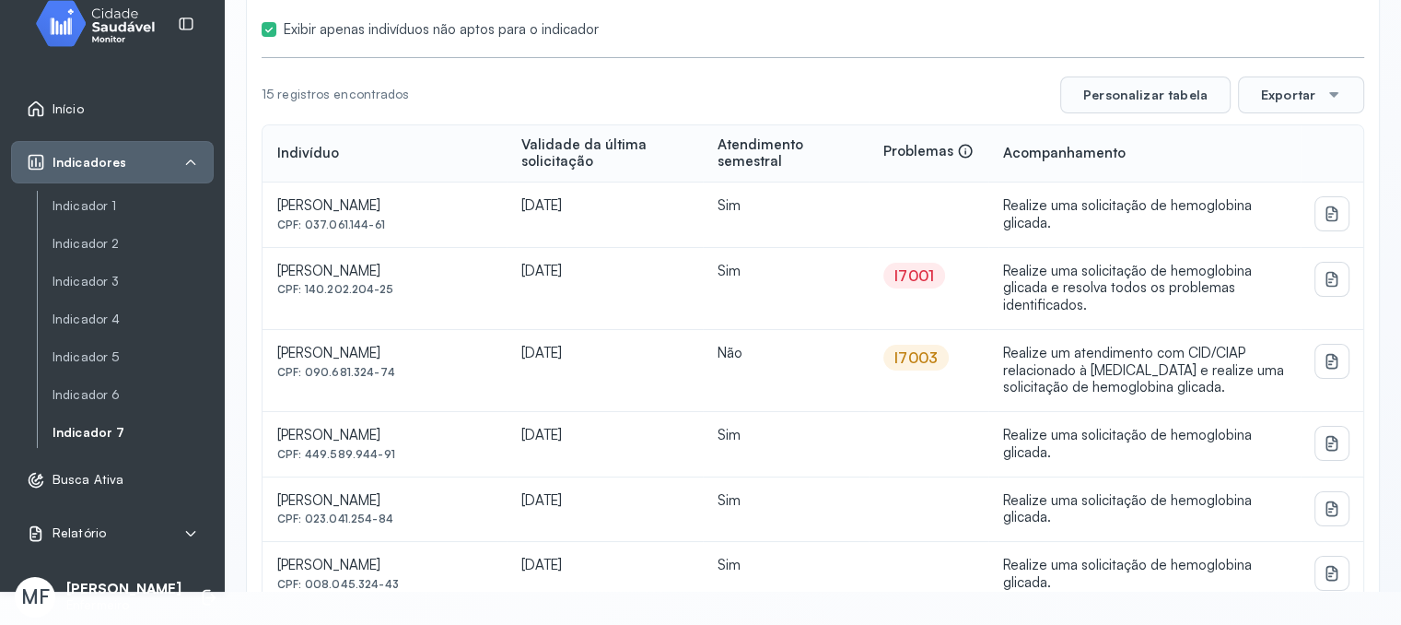
scroll to position [368, 0]
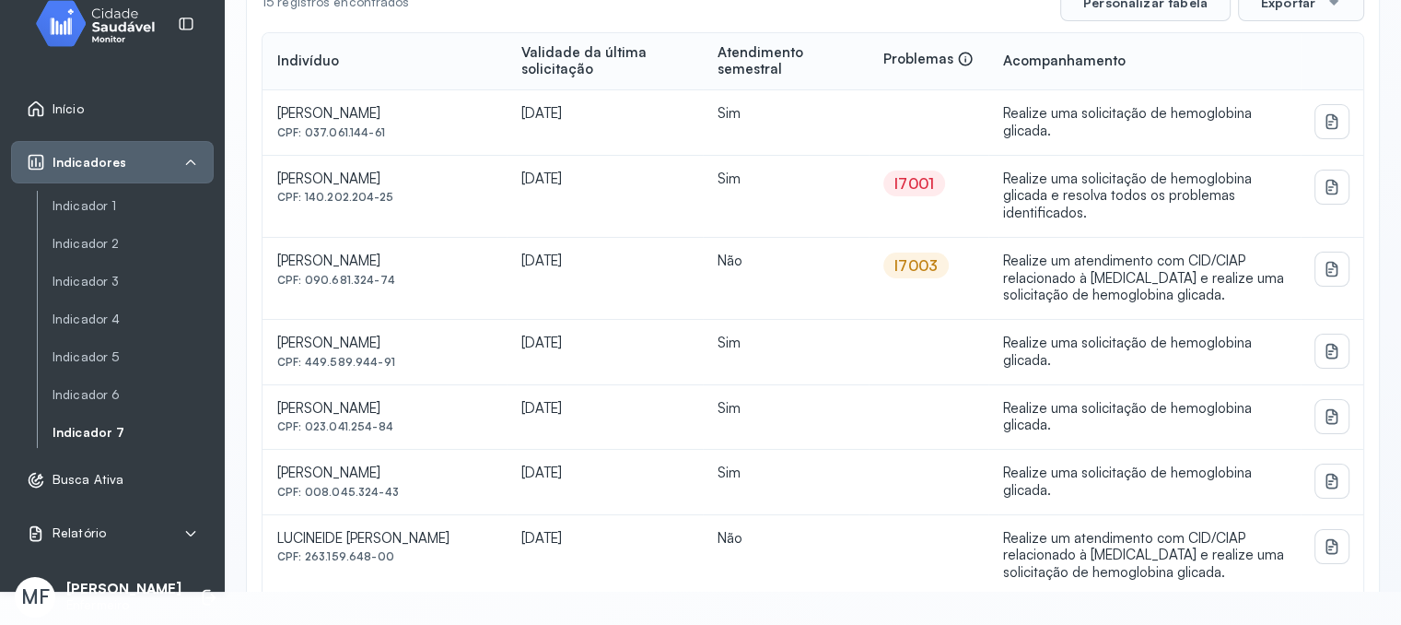
drag, startPoint x: 304, startPoint y: 355, endPoint x: 390, endPoint y: 358, distance: 85.8
click at [390, 358] on div "CPF: 449.589.944-91" at bounding box center [384, 362] width 215 height 13
copy div "449.589.944-91"
drag, startPoint x: 305, startPoint y: 417, endPoint x: 393, endPoint y: 419, distance: 88.5
click at [393, 420] on div "CPF: 023.041.254-84" at bounding box center [384, 426] width 215 height 13
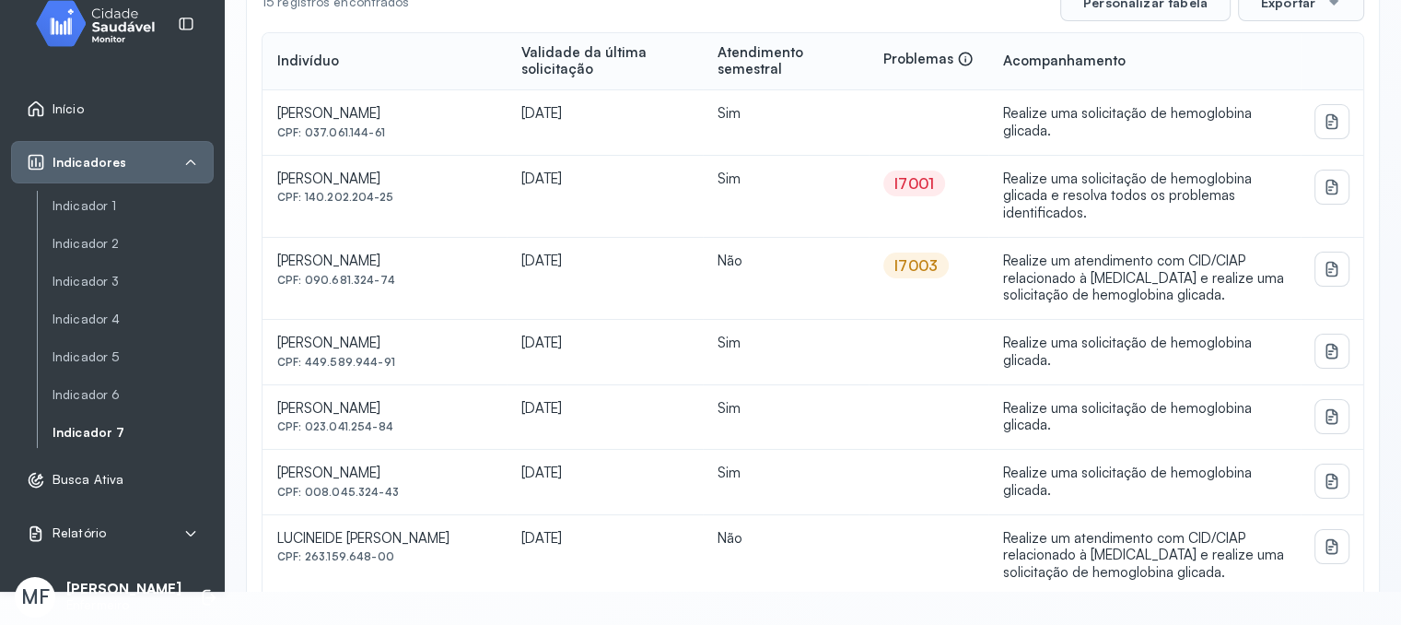
copy div "023.041.254-84"
click at [398, 427] on td "[PERSON_NAME] CPF: 023.041.254-84" at bounding box center [385, 417] width 244 height 65
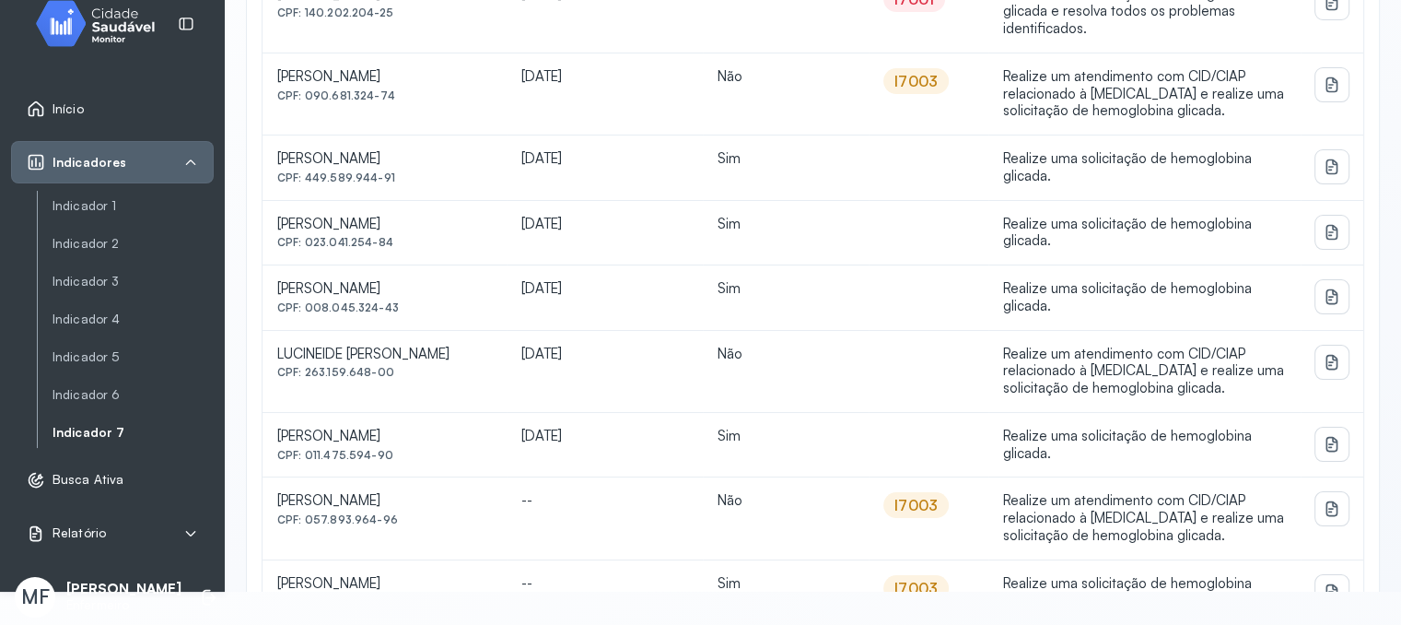
scroll to position [645, 0]
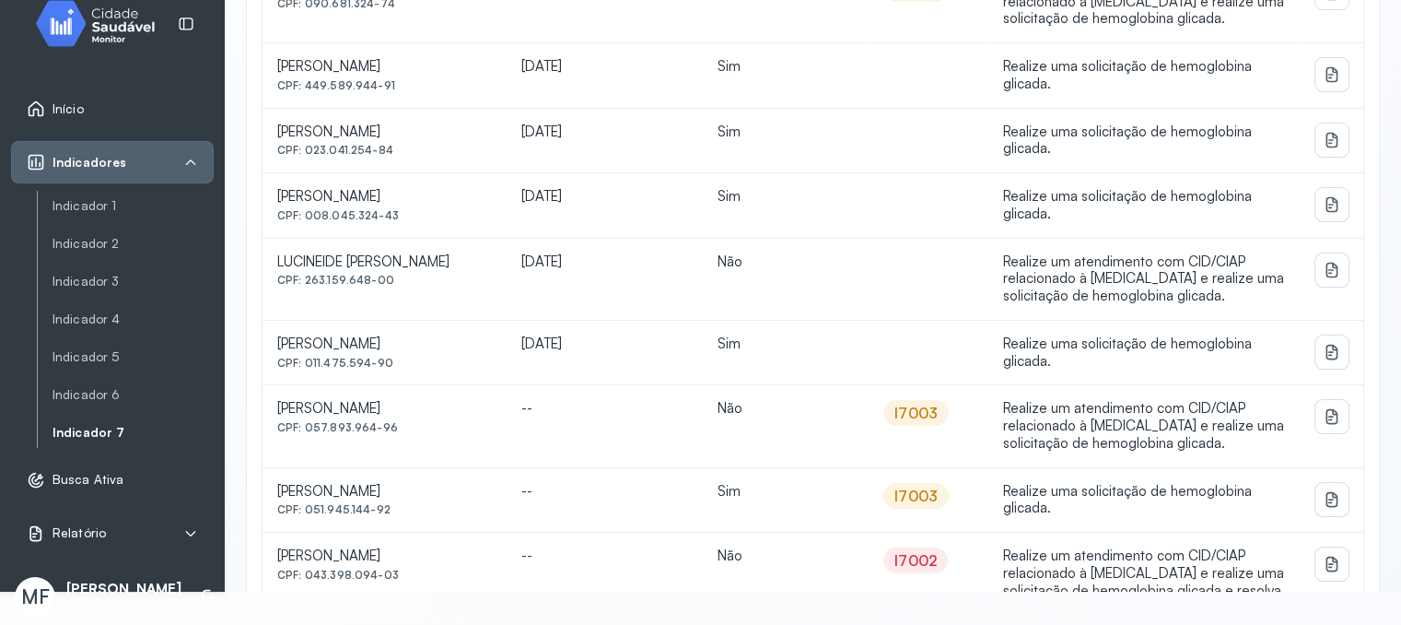
drag, startPoint x: 306, startPoint y: 351, endPoint x: 384, endPoint y: 358, distance: 78.6
click at [386, 358] on div "CPF: 011.475.594-90" at bounding box center [384, 363] width 215 height 13
copy div "011.475.594-90"
click at [492, 403] on div "[PERSON_NAME]" at bounding box center [384, 409] width 215 height 18
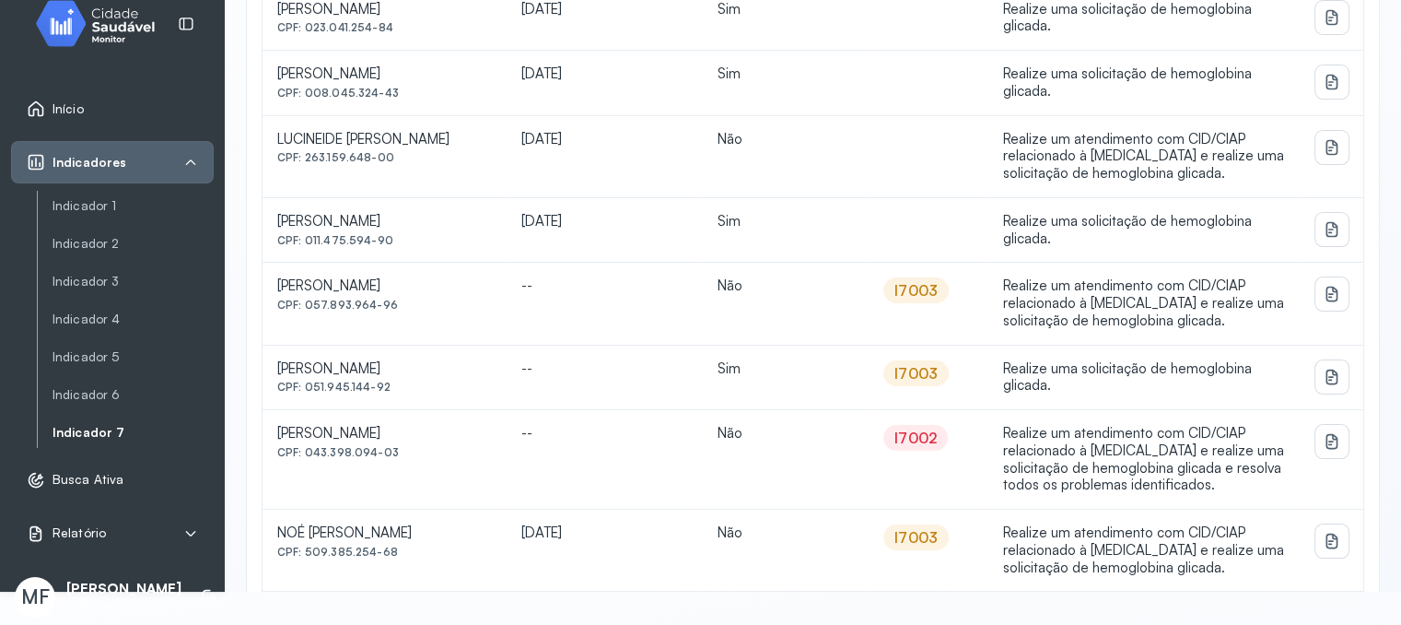
scroll to position [859, 0]
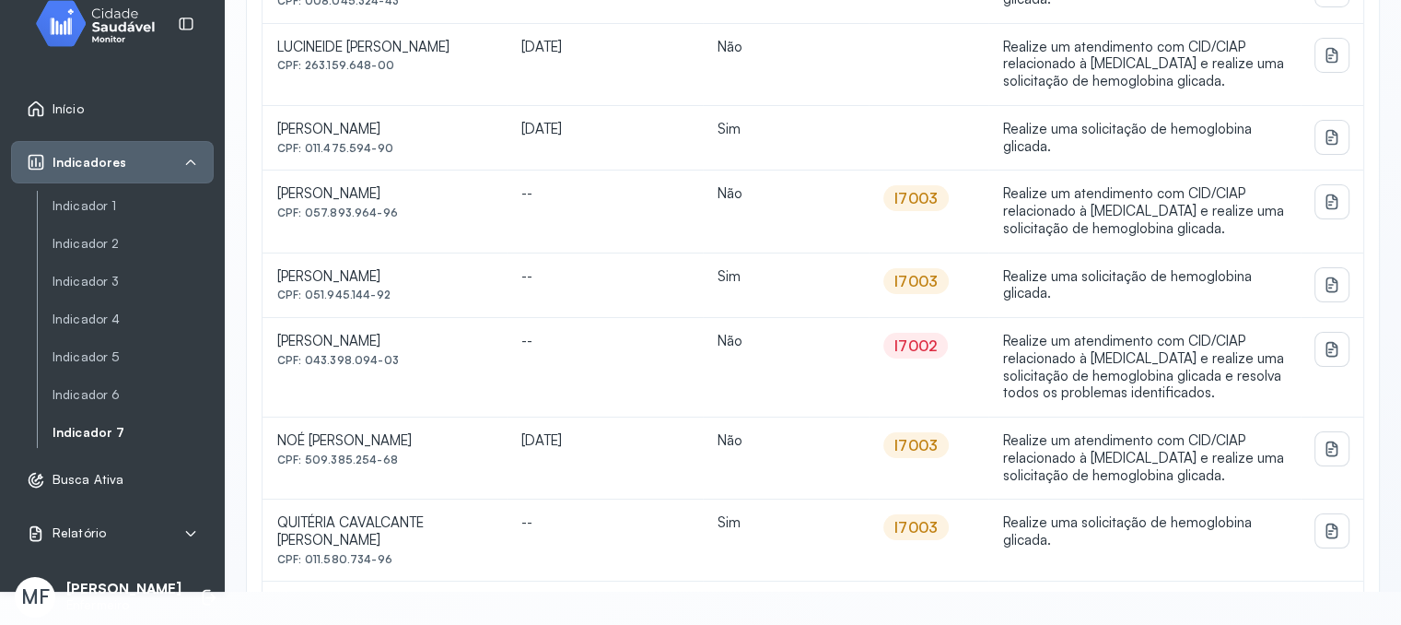
drag, startPoint x: 306, startPoint y: 287, endPoint x: 389, endPoint y: 292, distance: 83.0
click at [389, 292] on td "[PERSON_NAME] CPF: 051.945.144-92" at bounding box center [385, 285] width 244 height 65
copy div "051.945.144-92"
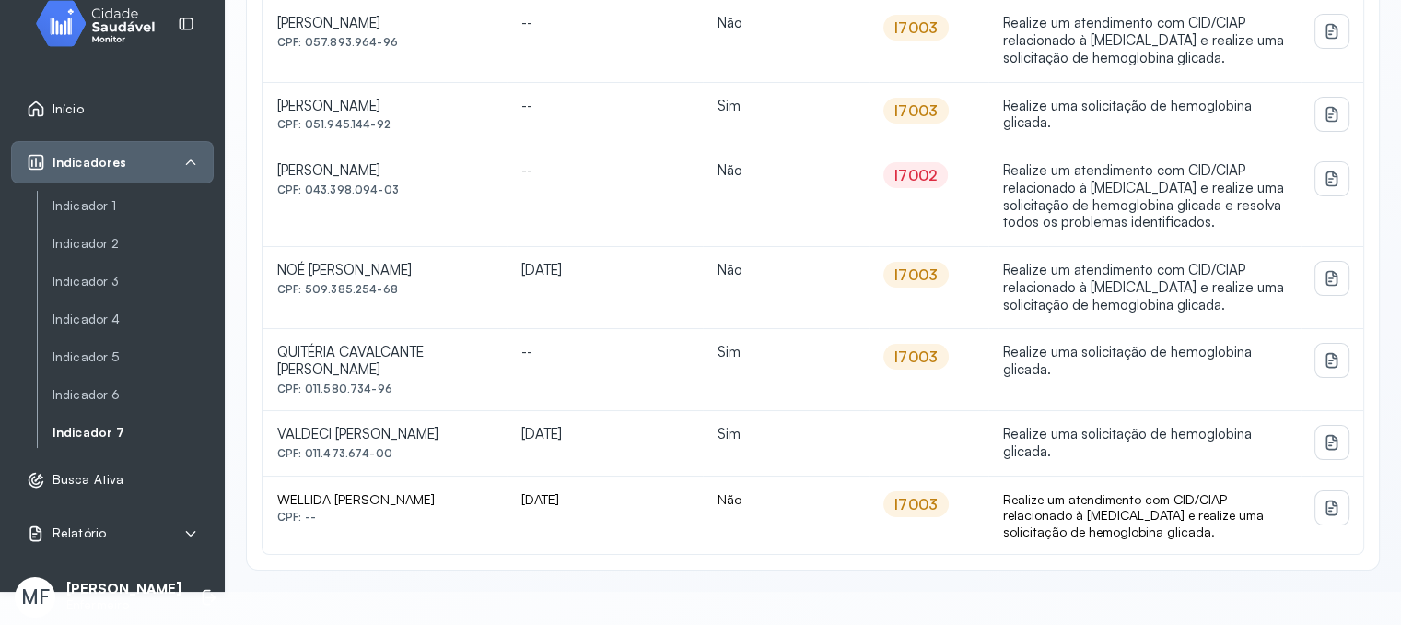
click at [386, 459] on td "[PERSON_NAME] CPF: 011.473.674-00" at bounding box center [385, 443] width 244 height 65
drag, startPoint x: 384, startPoint y: 366, endPoint x: 301, endPoint y: 374, distance: 83.3
click at [301, 374] on td "QUITÉRIA CAVALCANTE [PERSON_NAME] CPF: 011.580.734-96" at bounding box center [385, 370] width 244 height 82
copy div "011.580.734-96"
drag, startPoint x: 304, startPoint y: 449, endPoint x: 394, endPoint y: 447, distance: 90.3
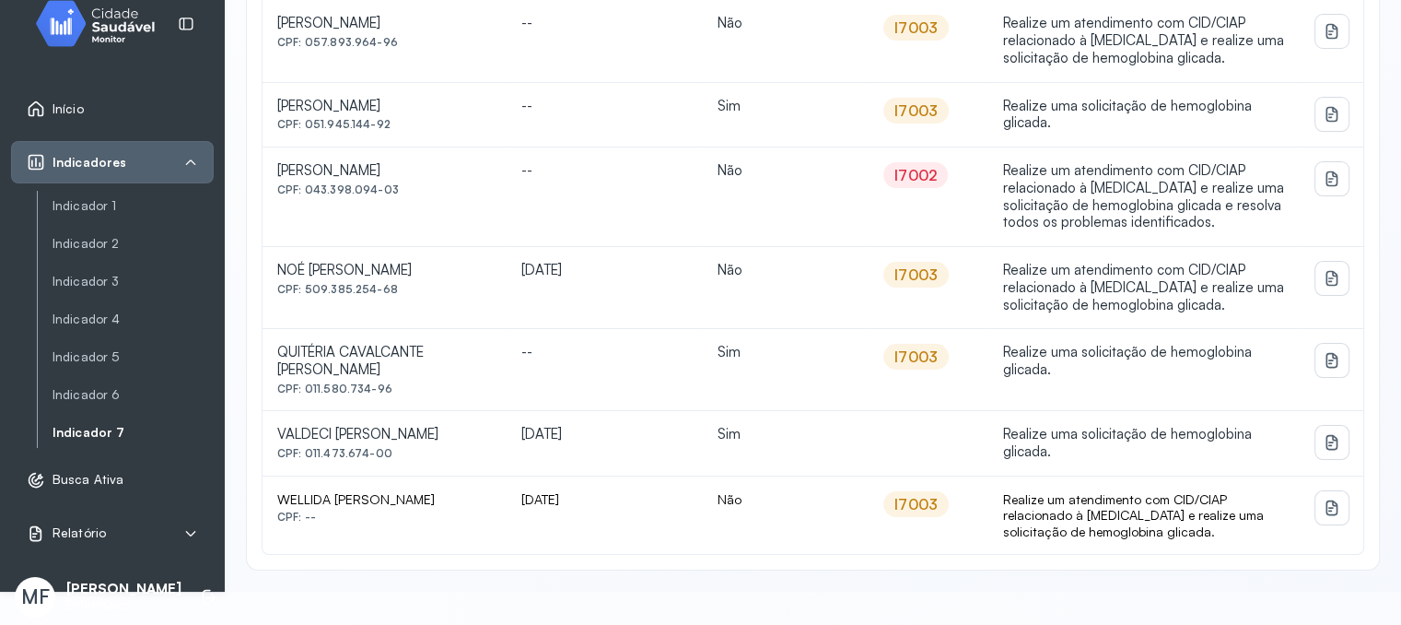
click at [394, 447] on div "CPF: 011.473.674-00" at bounding box center [384, 453] width 215 height 13
copy div "011.473.674-00"
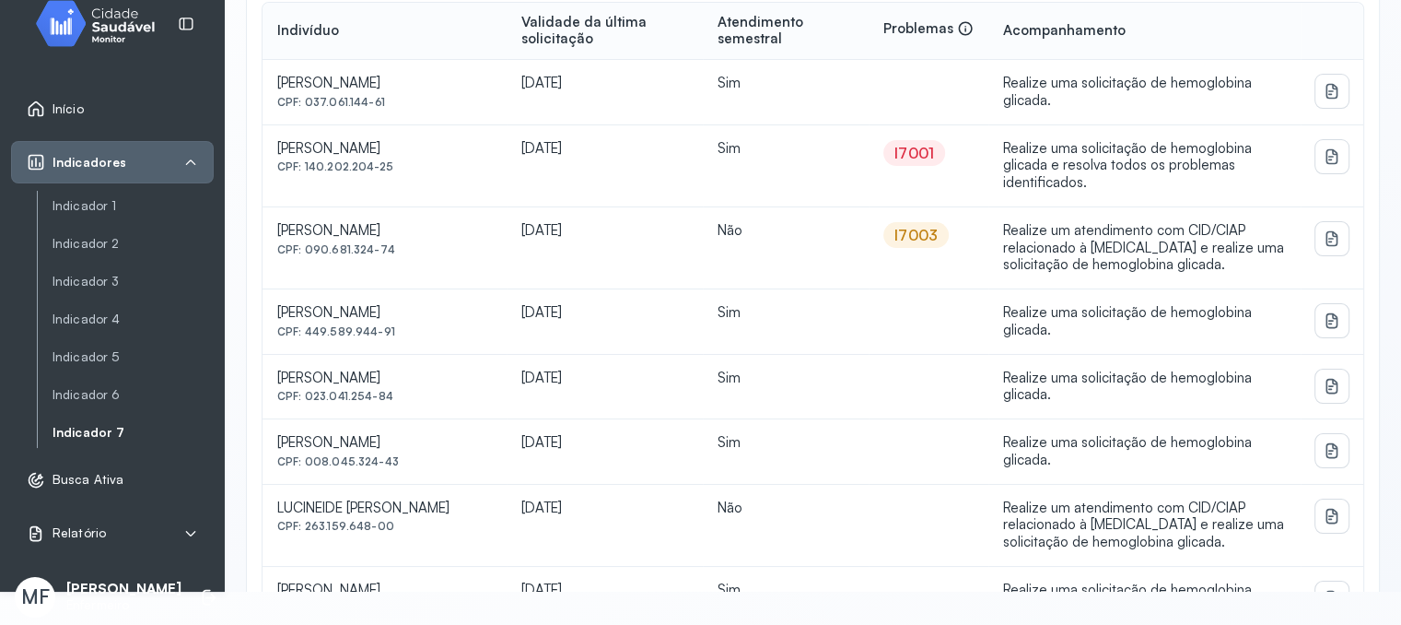
scroll to position [0, 0]
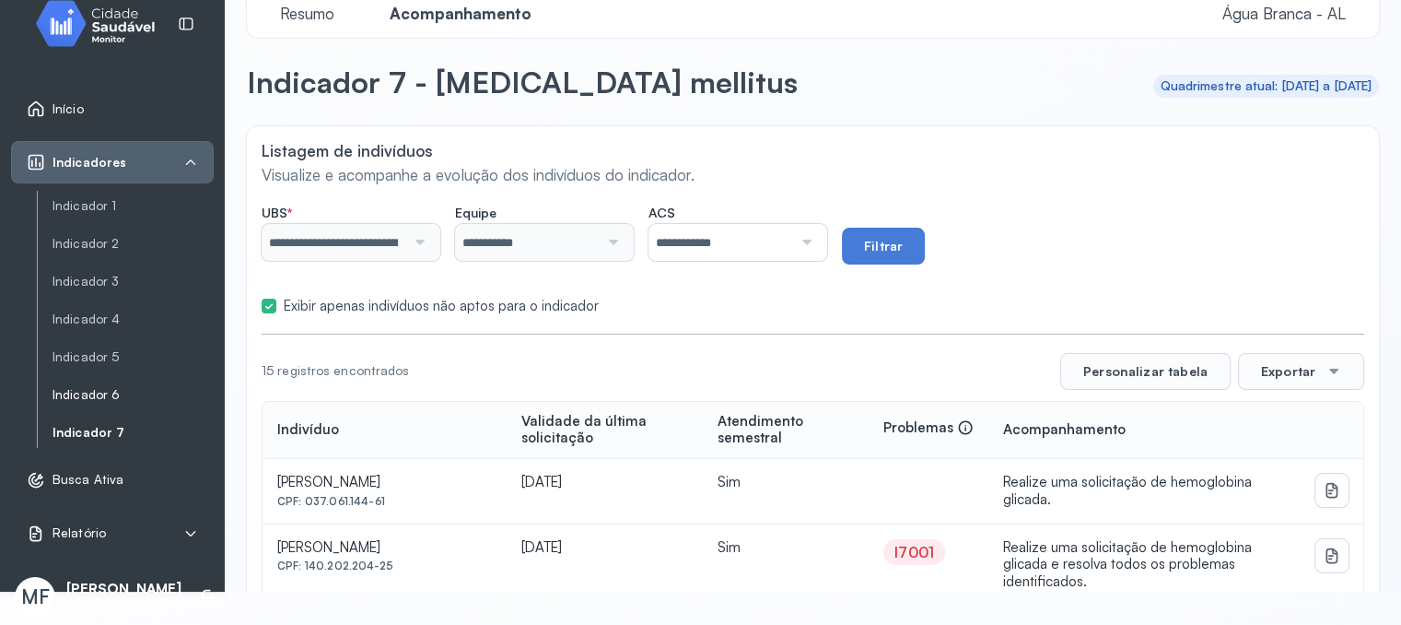
click at [87, 392] on link "Indicador 6" at bounding box center [133, 395] width 161 height 16
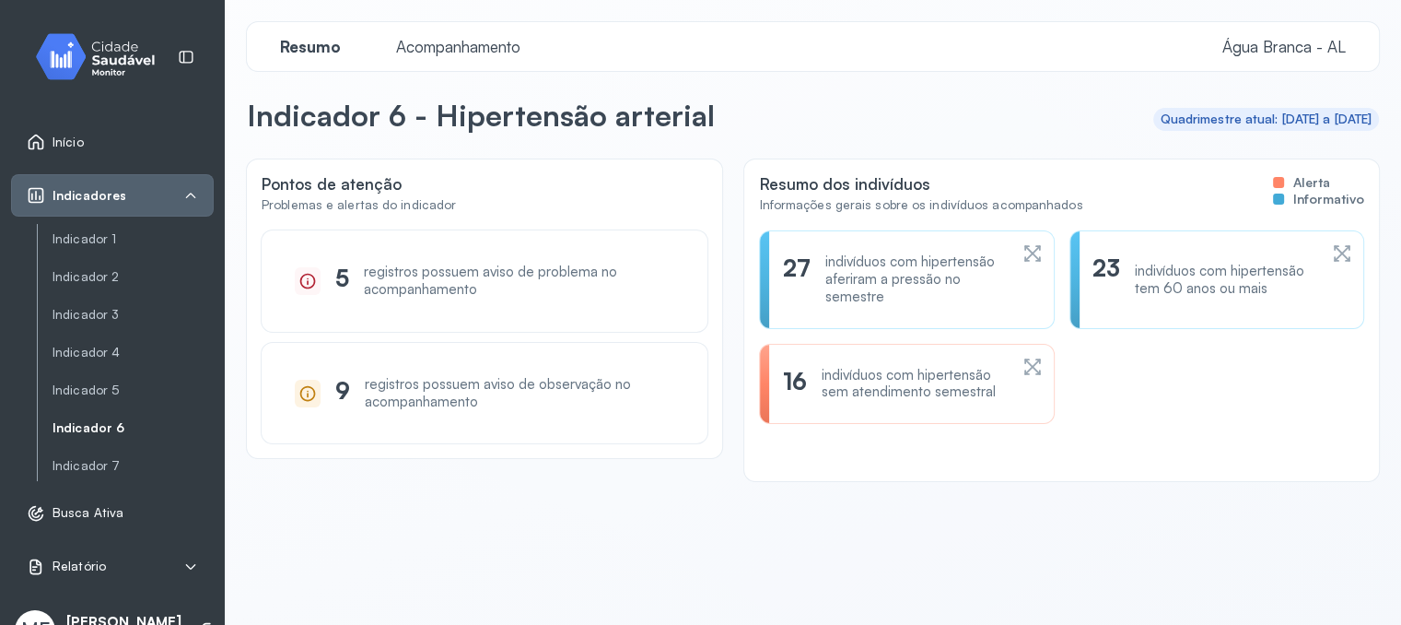
click at [429, 53] on span "Acompanhamento" at bounding box center [458, 46] width 146 height 19
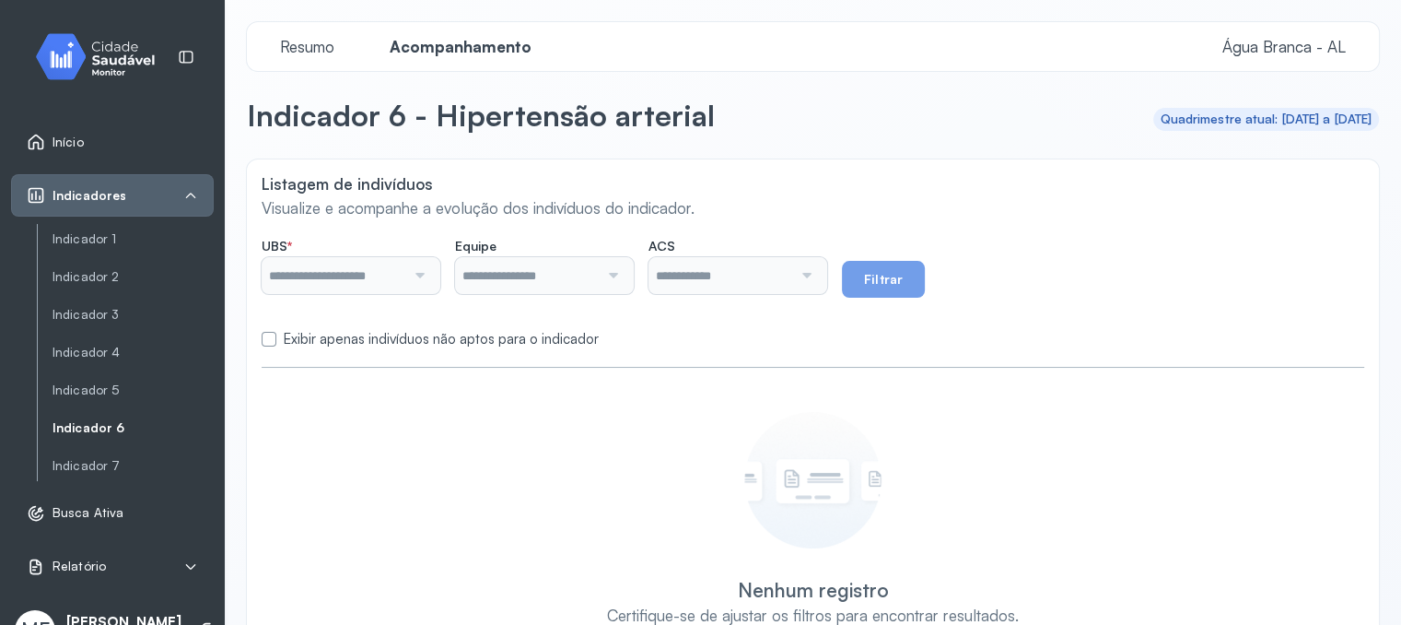
type input "**********"
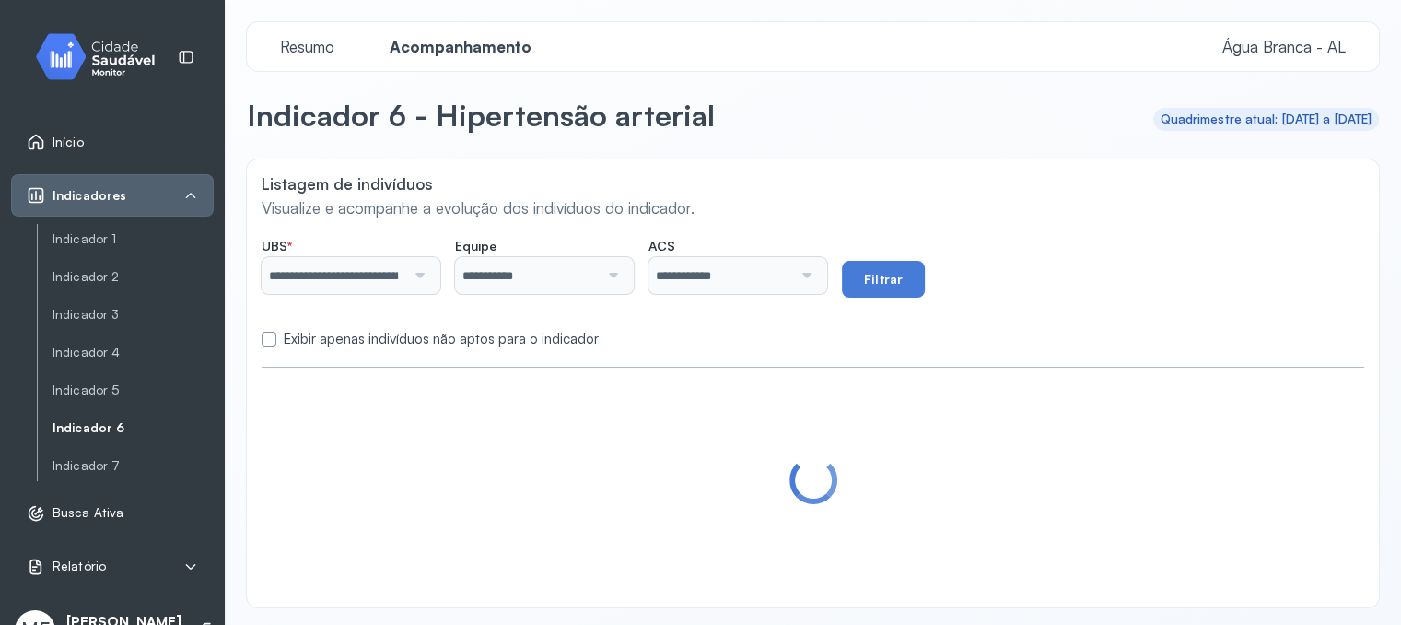
scroll to position [11, 0]
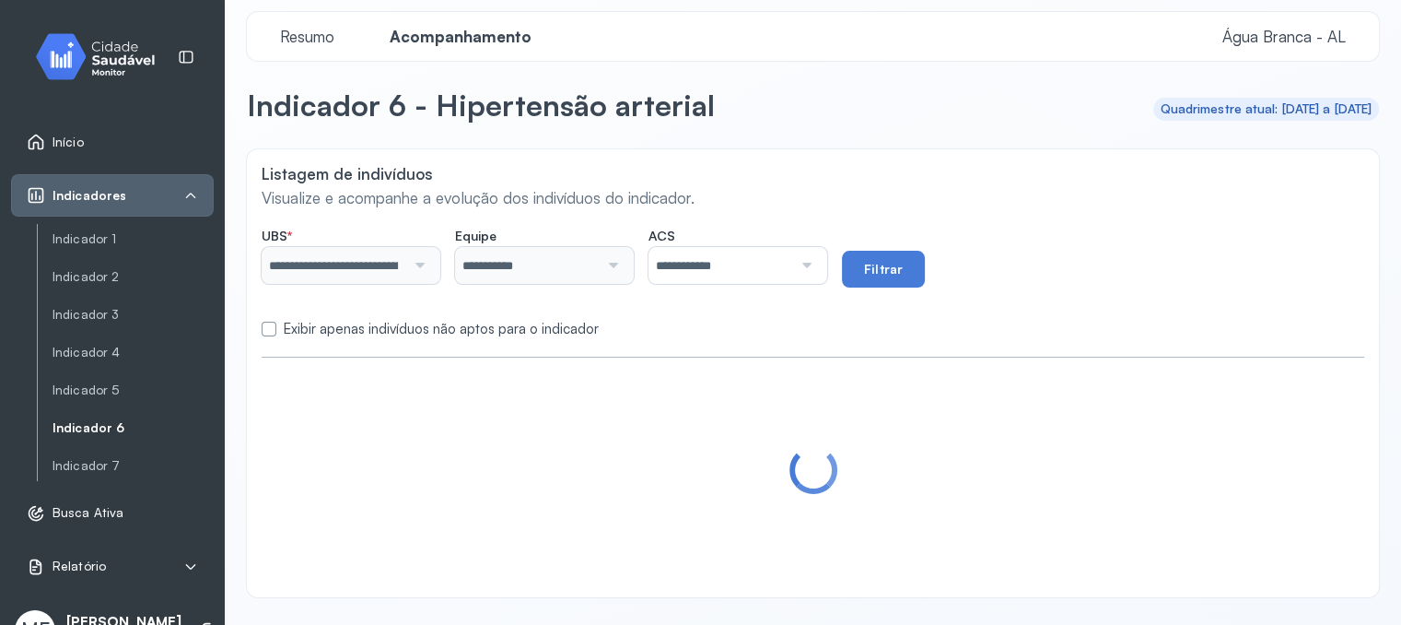
click at [406, 330] on label "Exibir apenas indivíduos não aptos para o indicador" at bounding box center [441, 330] width 315 height 18
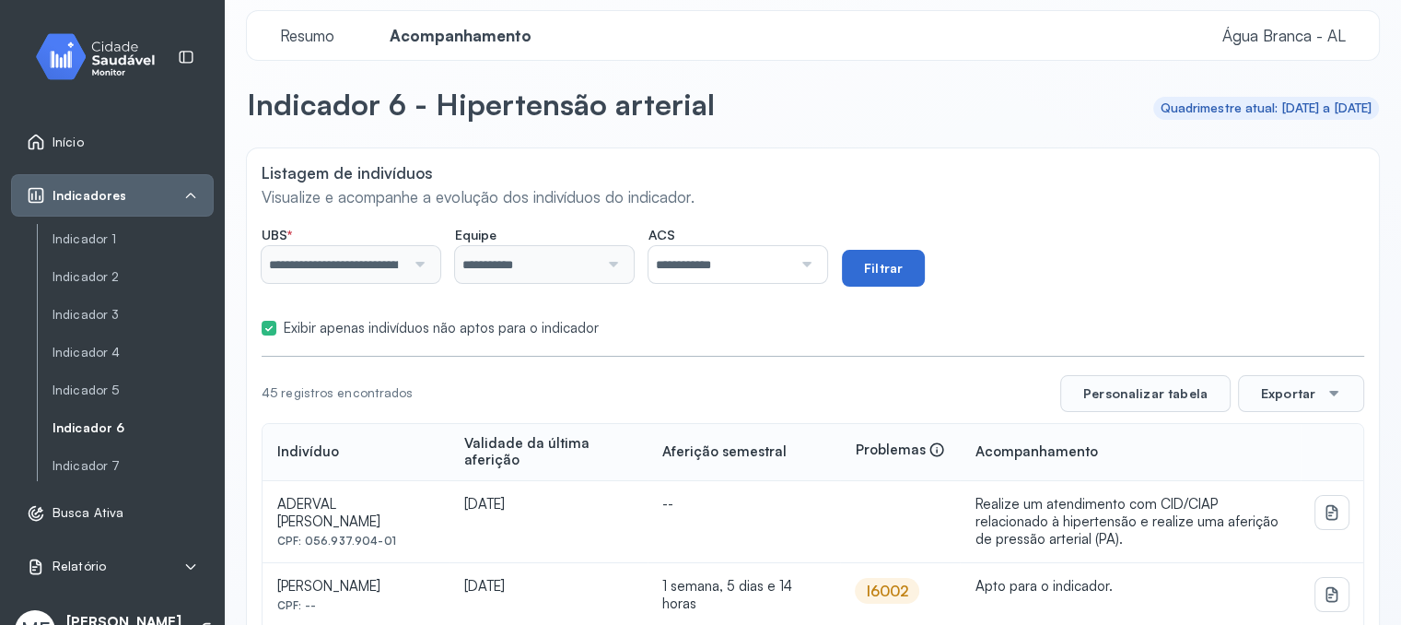
click at [925, 266] on button "Filtrar" at bounding box center [883, 268] width 83 height 37
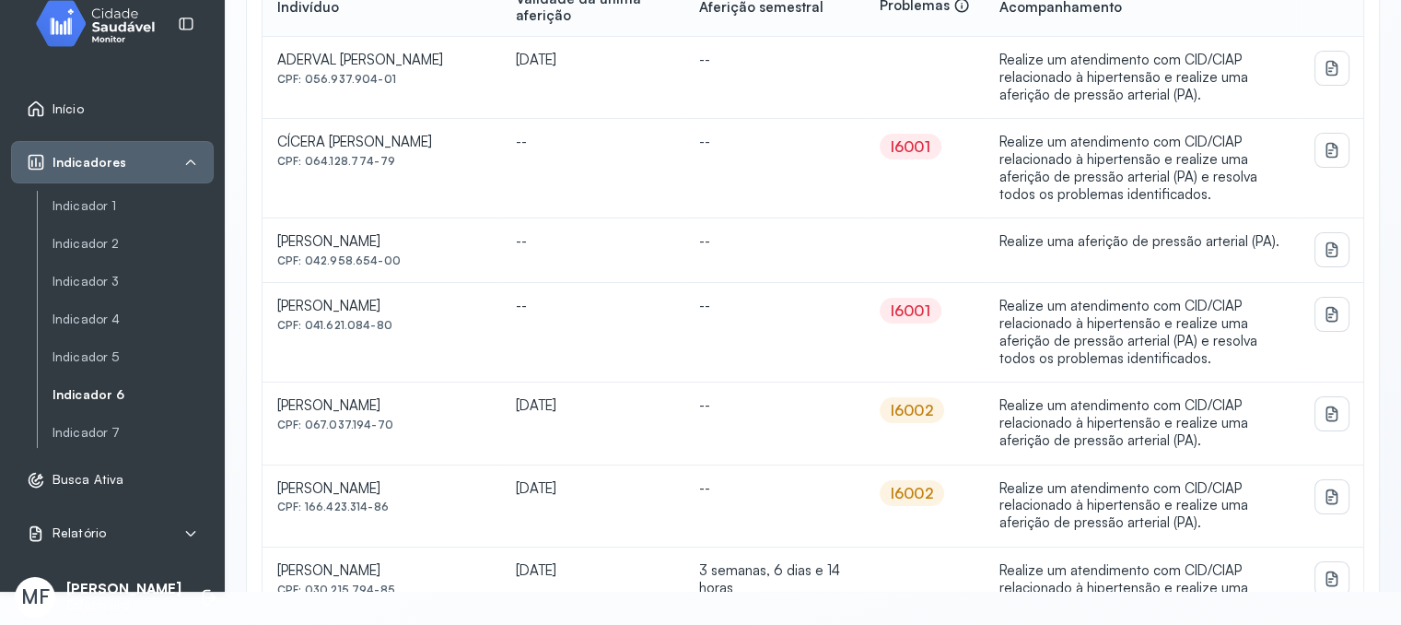
scroll to position [0, 0]
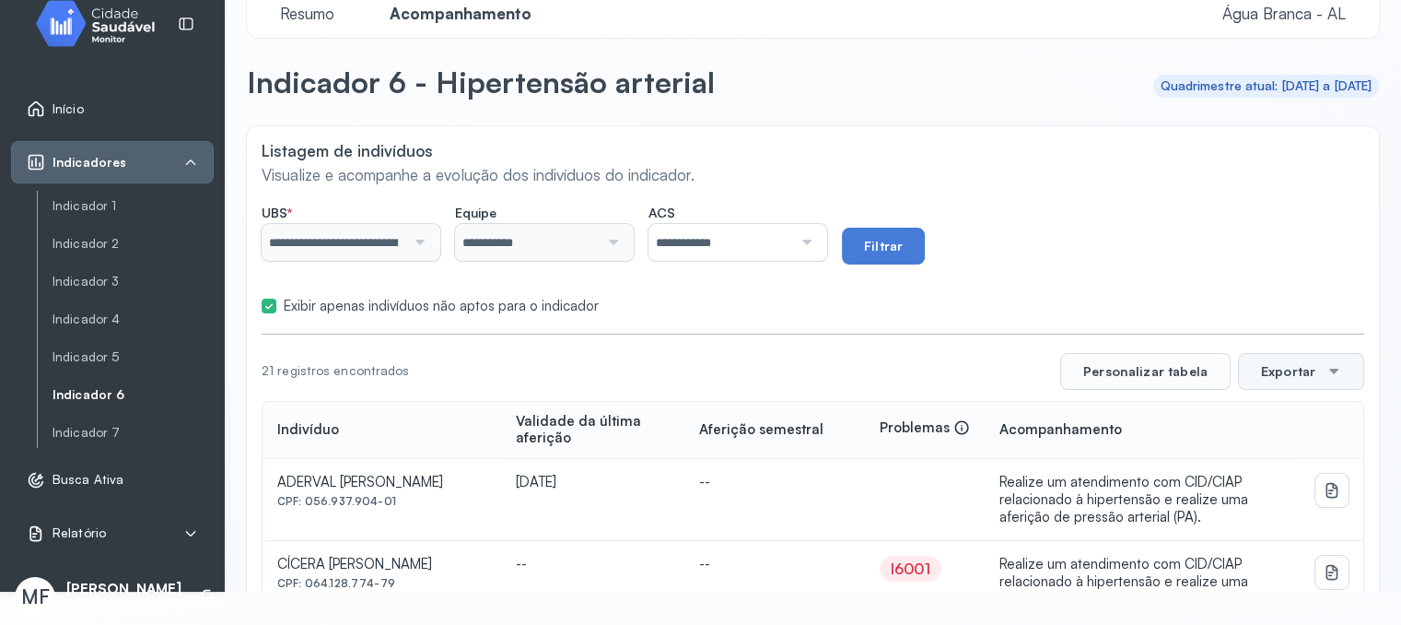
click at [1259, 360] on button "Exportar" at bounding box center [1301, 371] width 126 height 37
click at [1260, 414] on icon at bounding box center [1263, 424] width 20 height 20
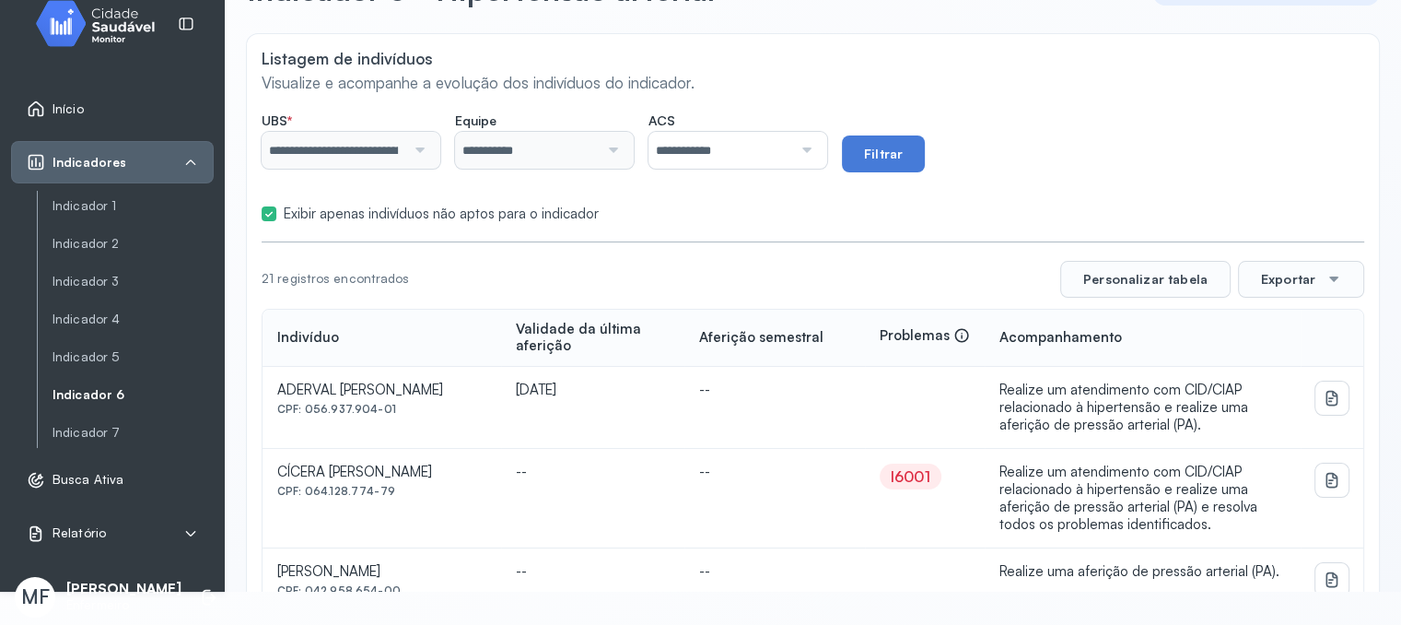
scroll to position [368, 0]
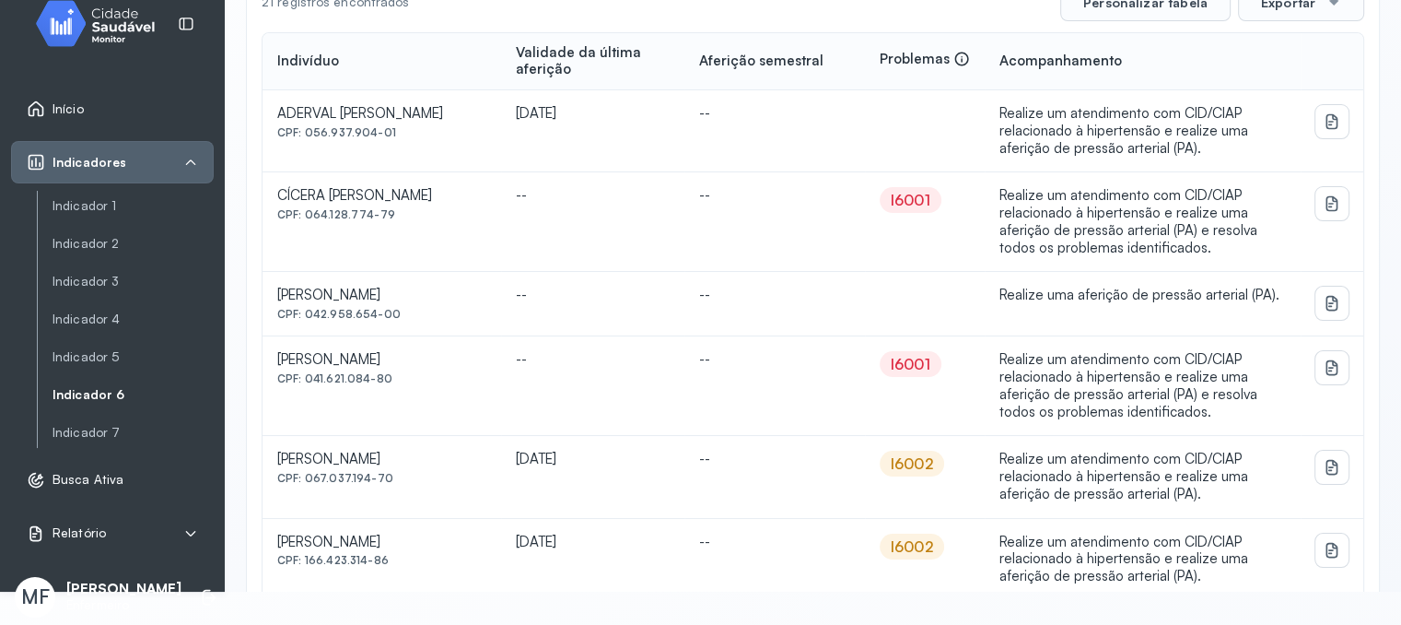
drag, startPoint x: 304, startPoint y: 323, endPoint x: 398, endPoint y: 328, distance: 94.1
click at [398, 321] on div "CPF: 042.958.654-00" at bounding box center [381, 314] width 209 height 13
copy div "042.958.654-00"
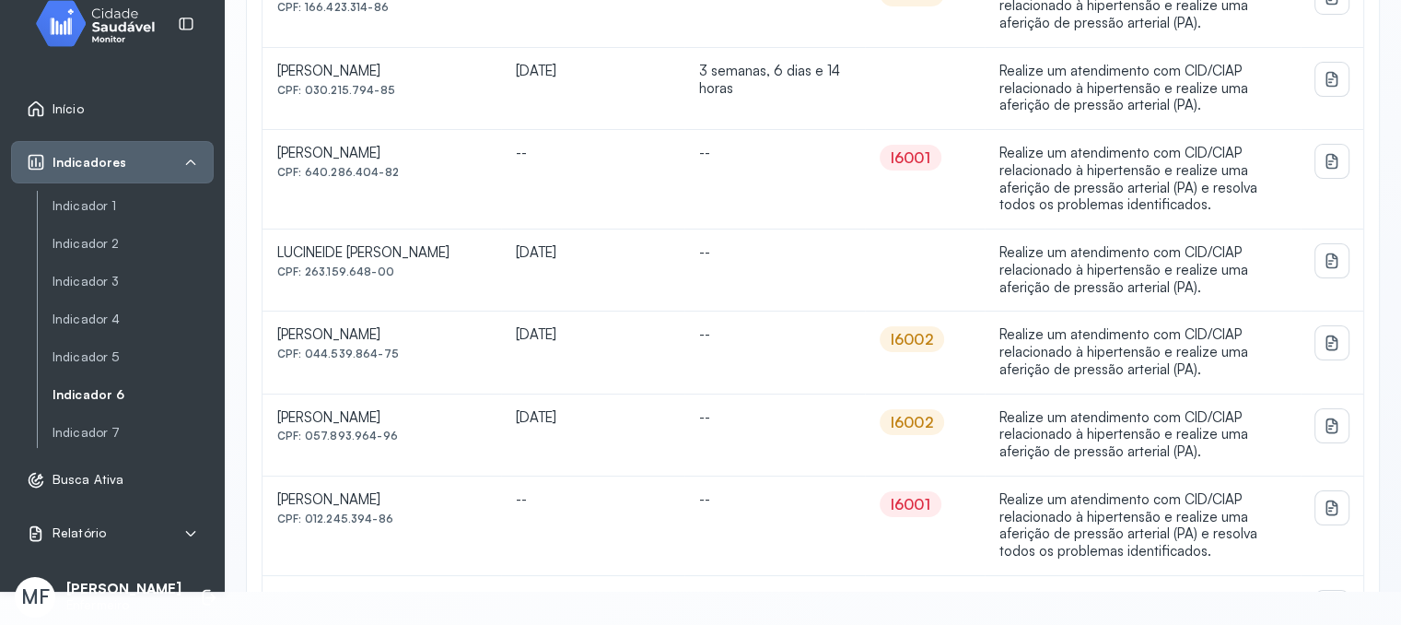
scroll to position [1290, 0]
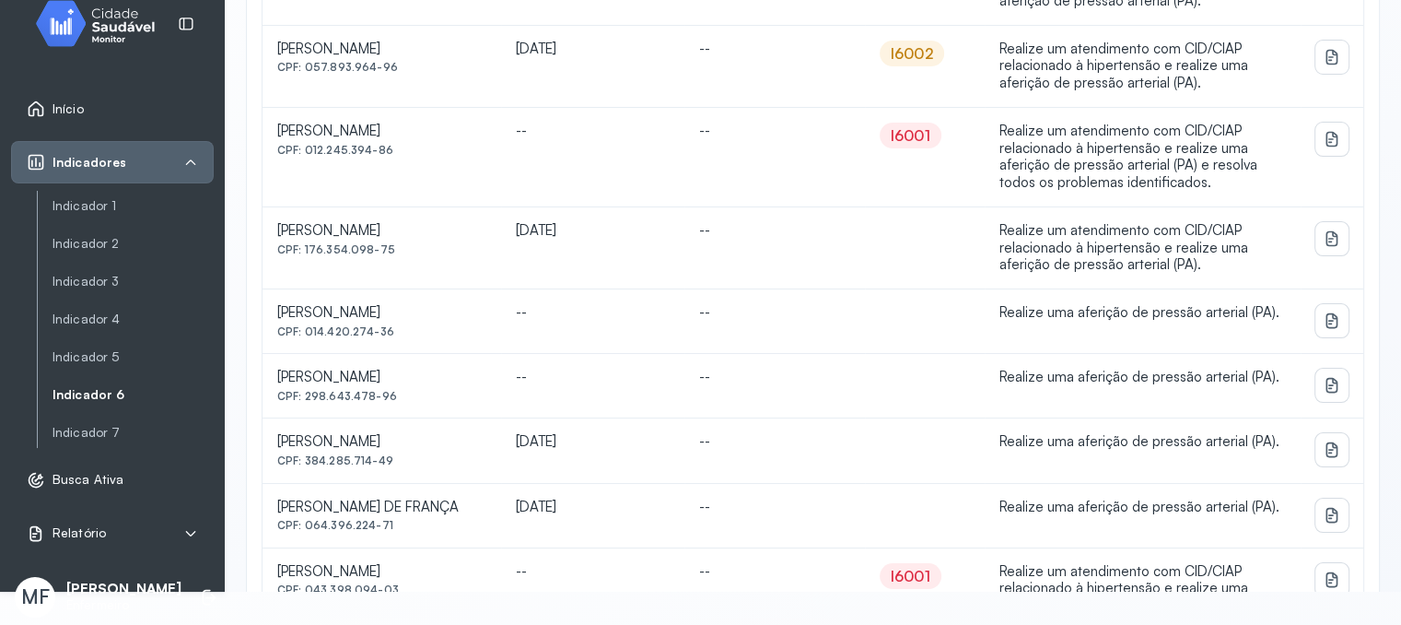
drag, startPoint x: 302, startPoint y: 343, endPoint x: 368, endPoint y: 335, distance: 66.7
click at [387, 335] on div "CPF: 014.420.274-36" at bounding box center [381, 331] width 209 height 13
drag, startPoint x: 305, startPoint y: 400, endPoint x: 391, endPoint y: 403, distance: 85.8
click at [391, 403] on div "CPF: 298.643.478-96" at bounding box center [381, 396] width 209 height 13
drag, startPoint x: 312, startPoint y: 470, endPoint x: 396, endPoint y: 472, distance: 83.8
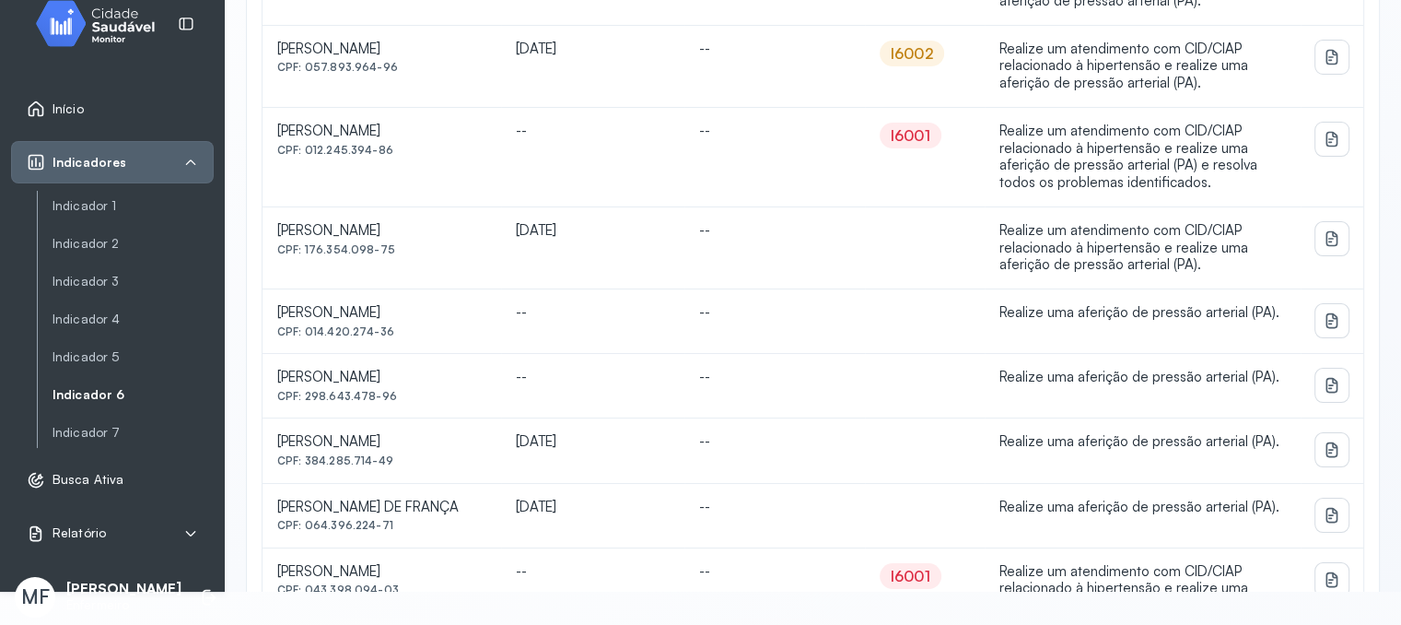
click at [396, 467] on div "CPF: 384.285.714-49" at bounding box center [381, 460] width 209 height 13
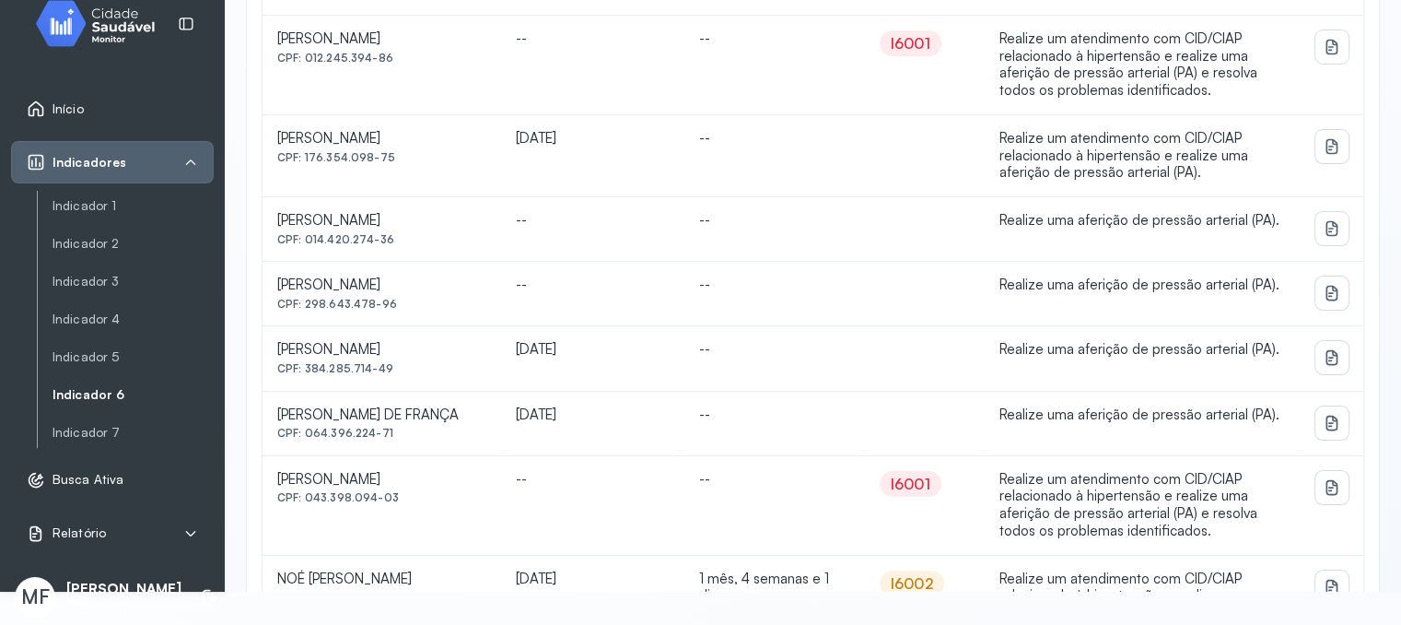
drag, startPoint x: 307, startPoint y: 439, endPoint x: 391, endPoint y: 436, distance: 83.9
click at [391, 436] on div "CPF: 064.396.224-71" at bounding box center [381, 433] width 209 height 13
click at [125, 349] on link "Indicador 5" at bounding box center [133, 357] width 161 height 16
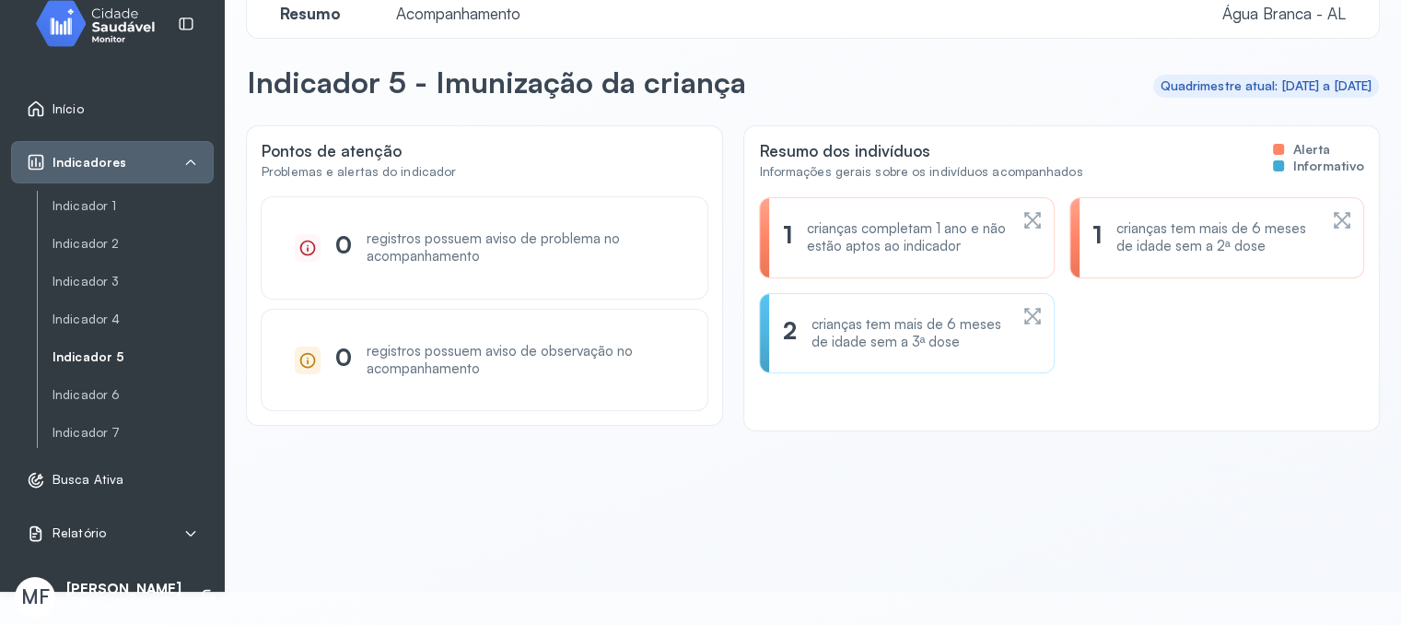
click at [472, 12] on span "Acompanhamento" at bounding box center [458, 13] width 146 height 19
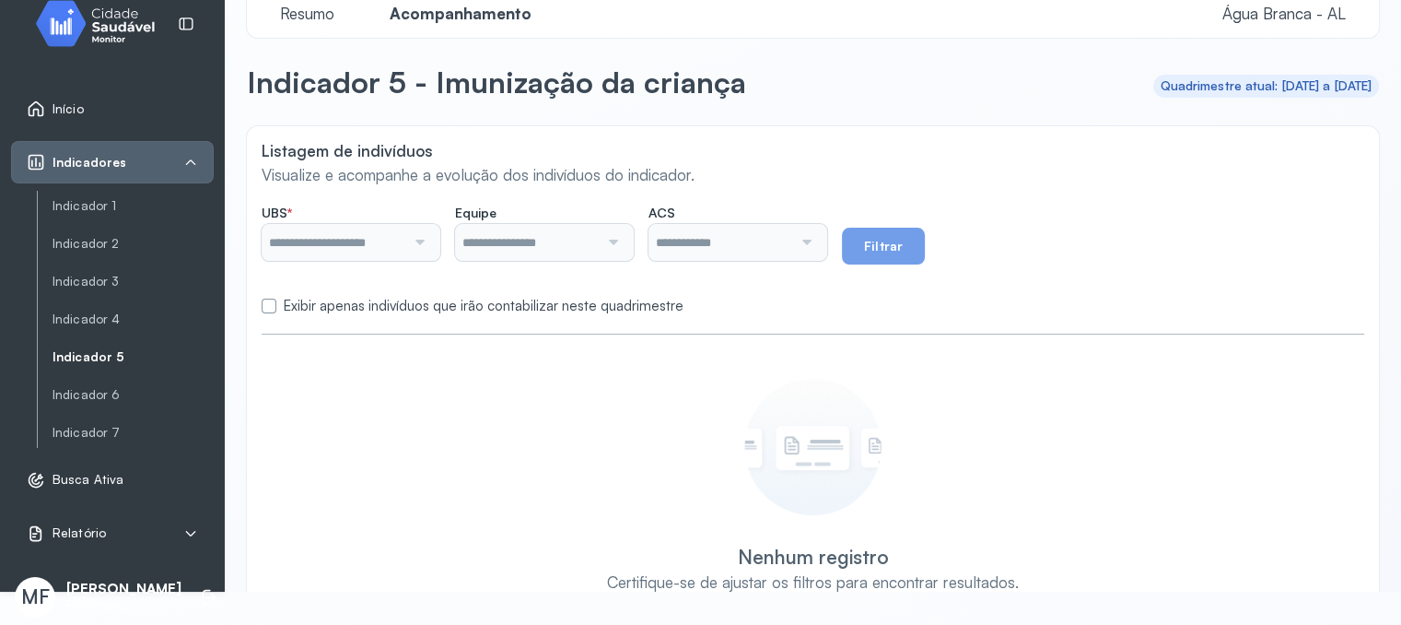
type input "**********"
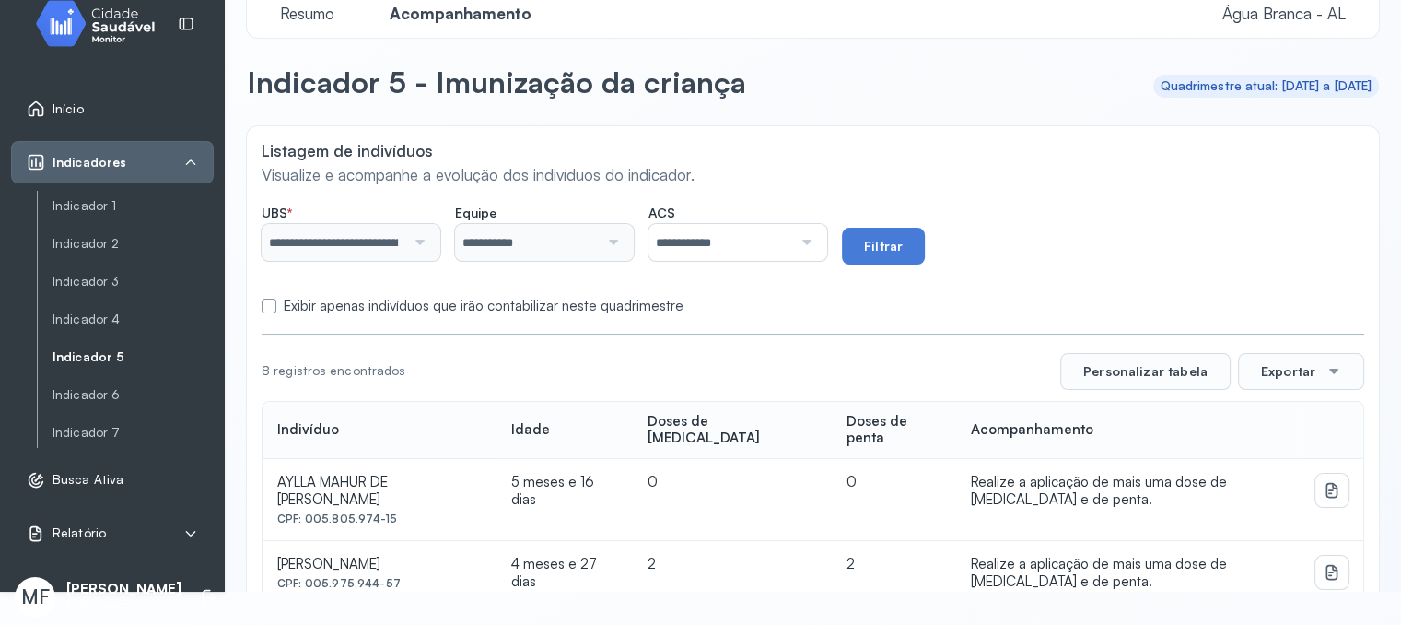
drag, startPoint x: 449, startPoint y: 283, endPoint x: 582, endPoint y: 243, distance: 139.3
click at [449, 283] on form "**********" at bounding box center [813, 255] width 1103 height 120
click at [608, 302] on label "Exibir apenas indivíduos que irão contabilizar neste quadrimestre" at bounding box center [484, 307] width 400 height 18
click at [918, 243] on button "Filtrar" at bounding box center [883, 246] width 83 height 37
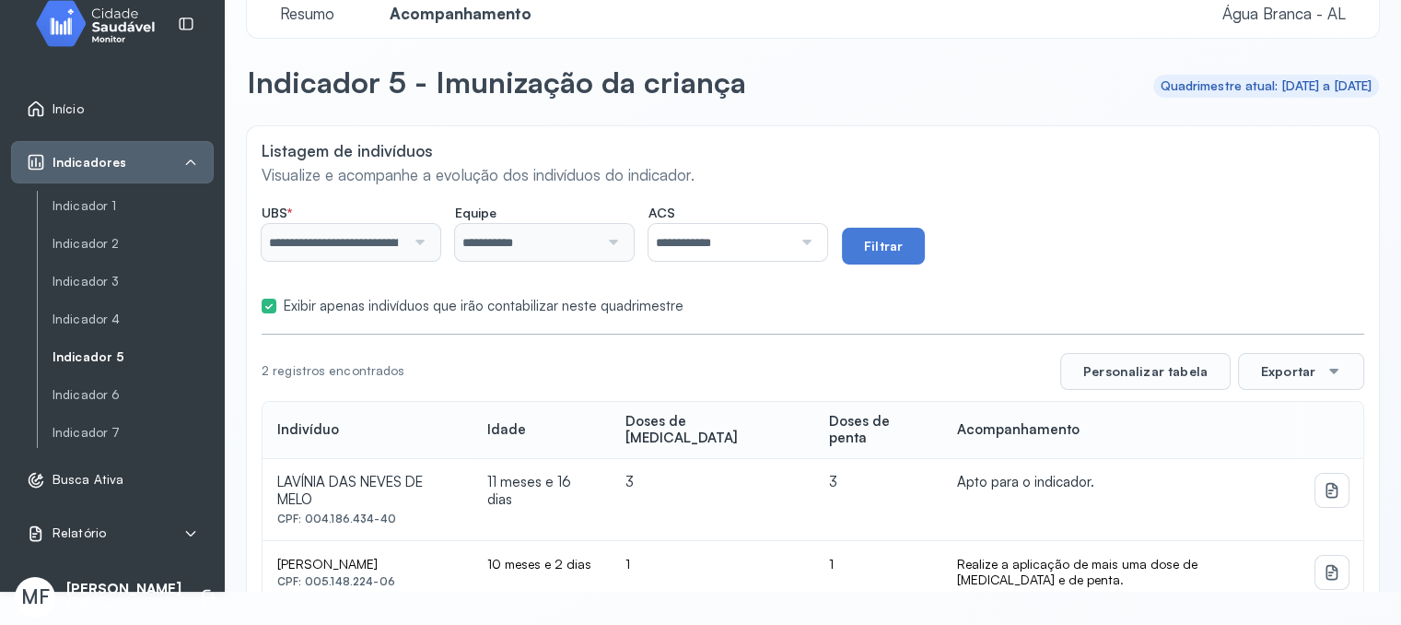
click at [905, 154] on div "Listagem de indivíduos Visualize e acompanhe a evolução dos indivíduos do indic…" at bounding box center [813, 162] width 1103 height 43
